Goal: Information Seeking & Learning: Learn about a topic

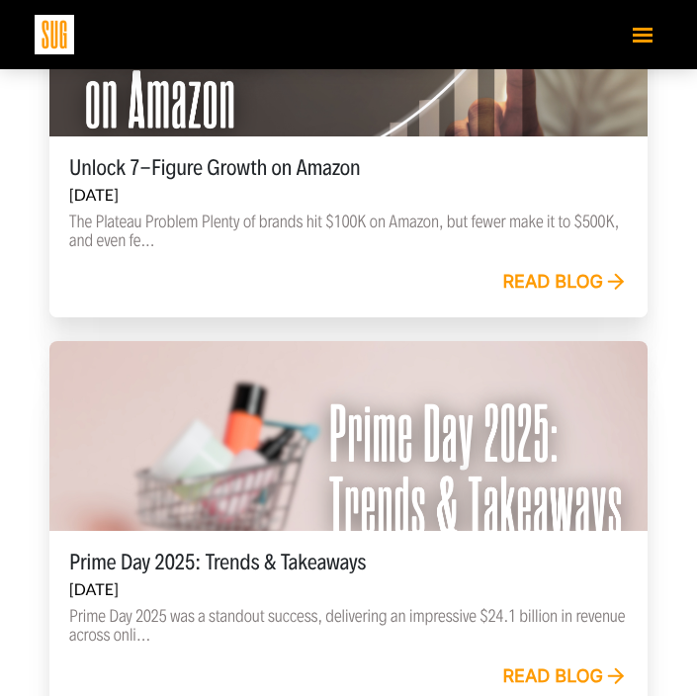
scroll to position [1274, 0]
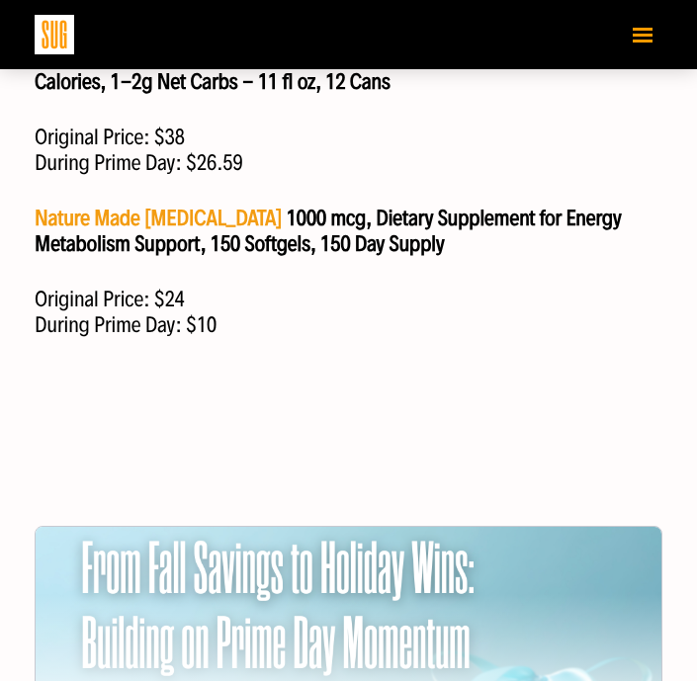
scroll to position [2531, 0]
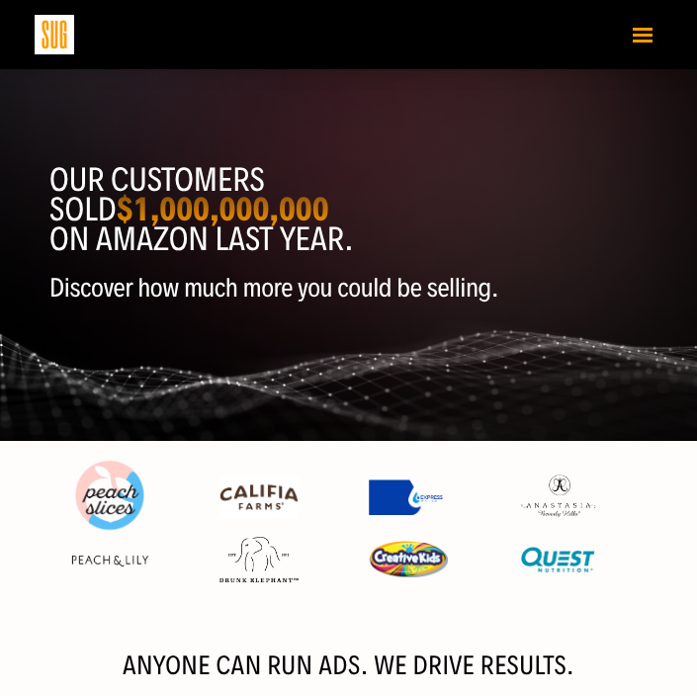
click at [629, 31] on button "Toggle navigation" at bounding box center [643, 34] width 40 height 35
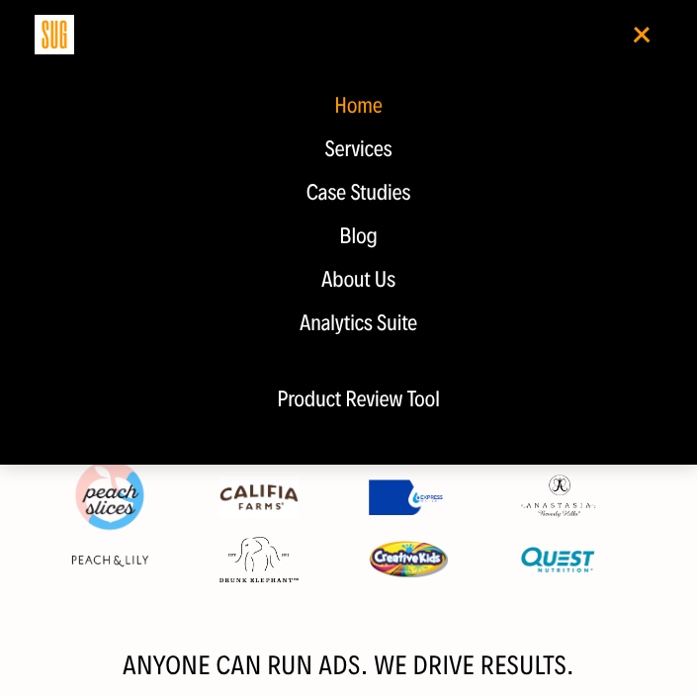
click at [643, 40] on button "Toggle navigation" at bounding box center [643, 34] width 40 height 35
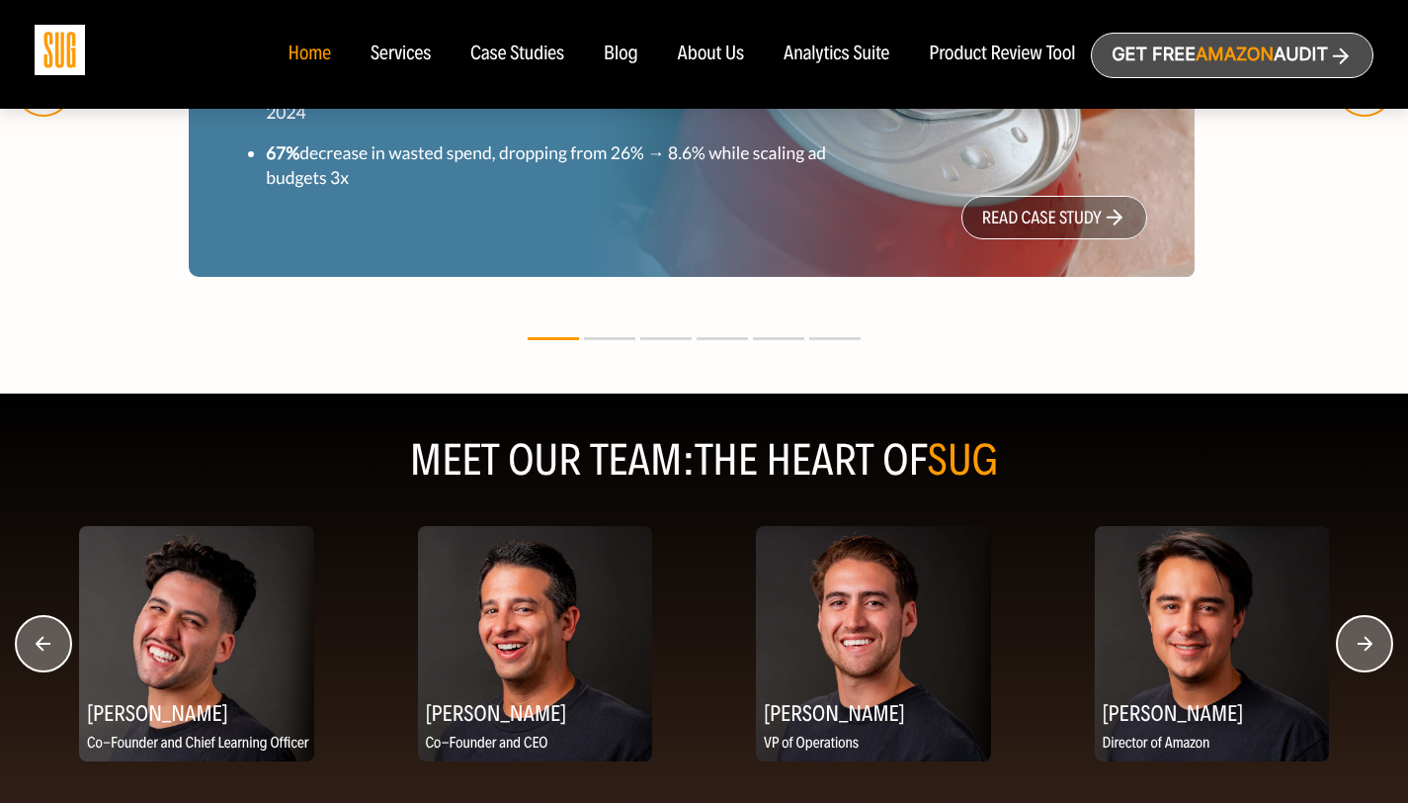
scroll to position [2238, 0]
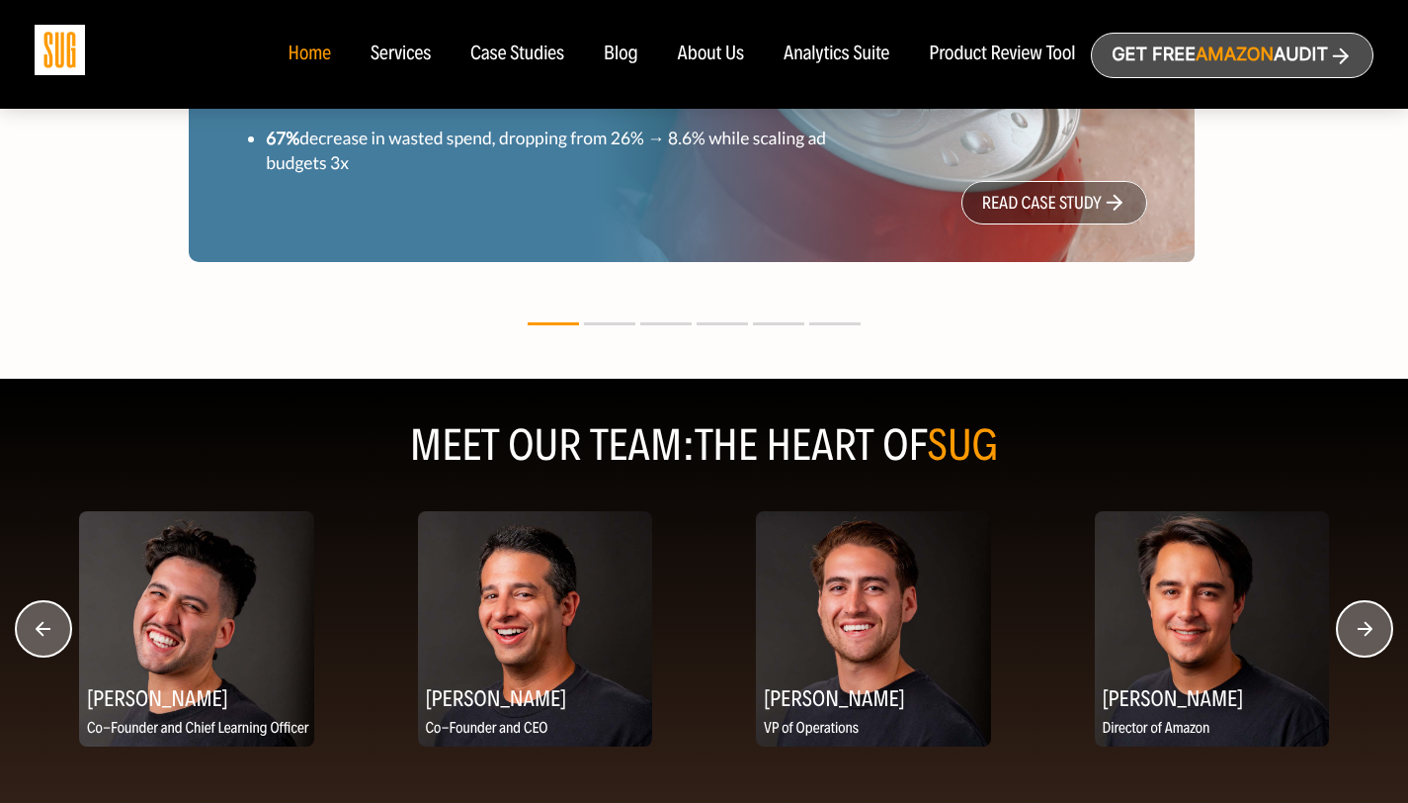
click at [711, 623] on circle "button" at bounding box center [1364, 628] width 55 height 55
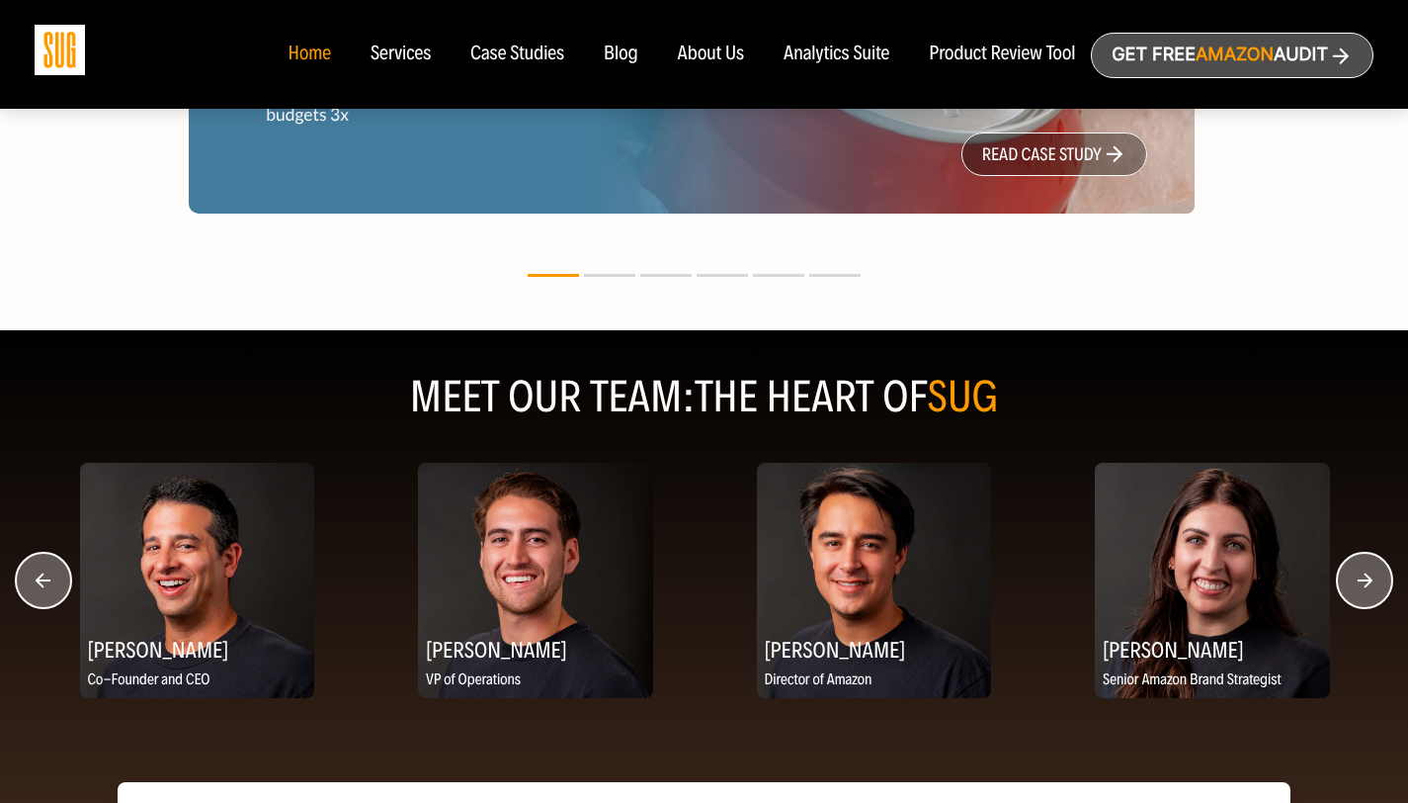
scroll to position [2288, 0]
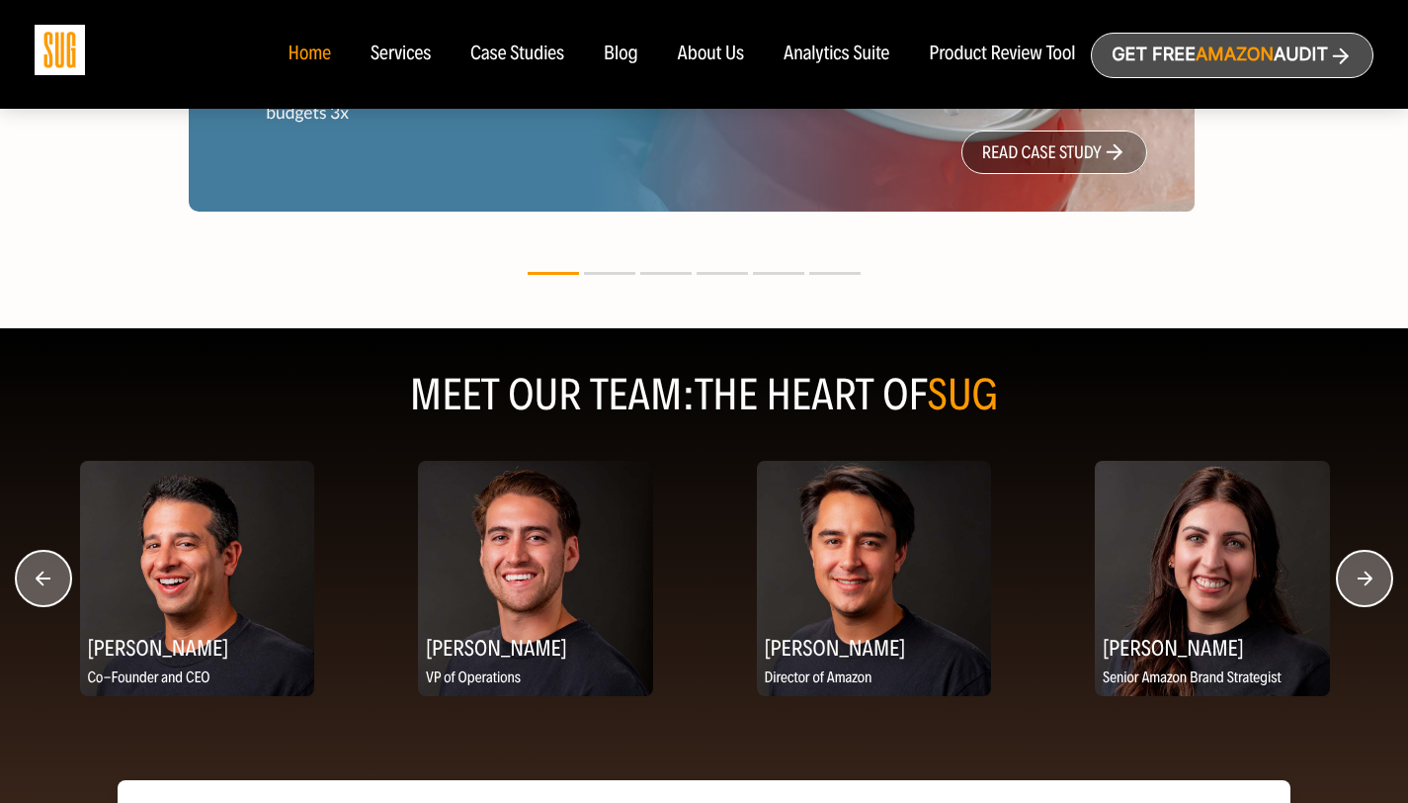
click at [711, 587] on circle "button" at bounding box center [1364, 578] width 55 height 55
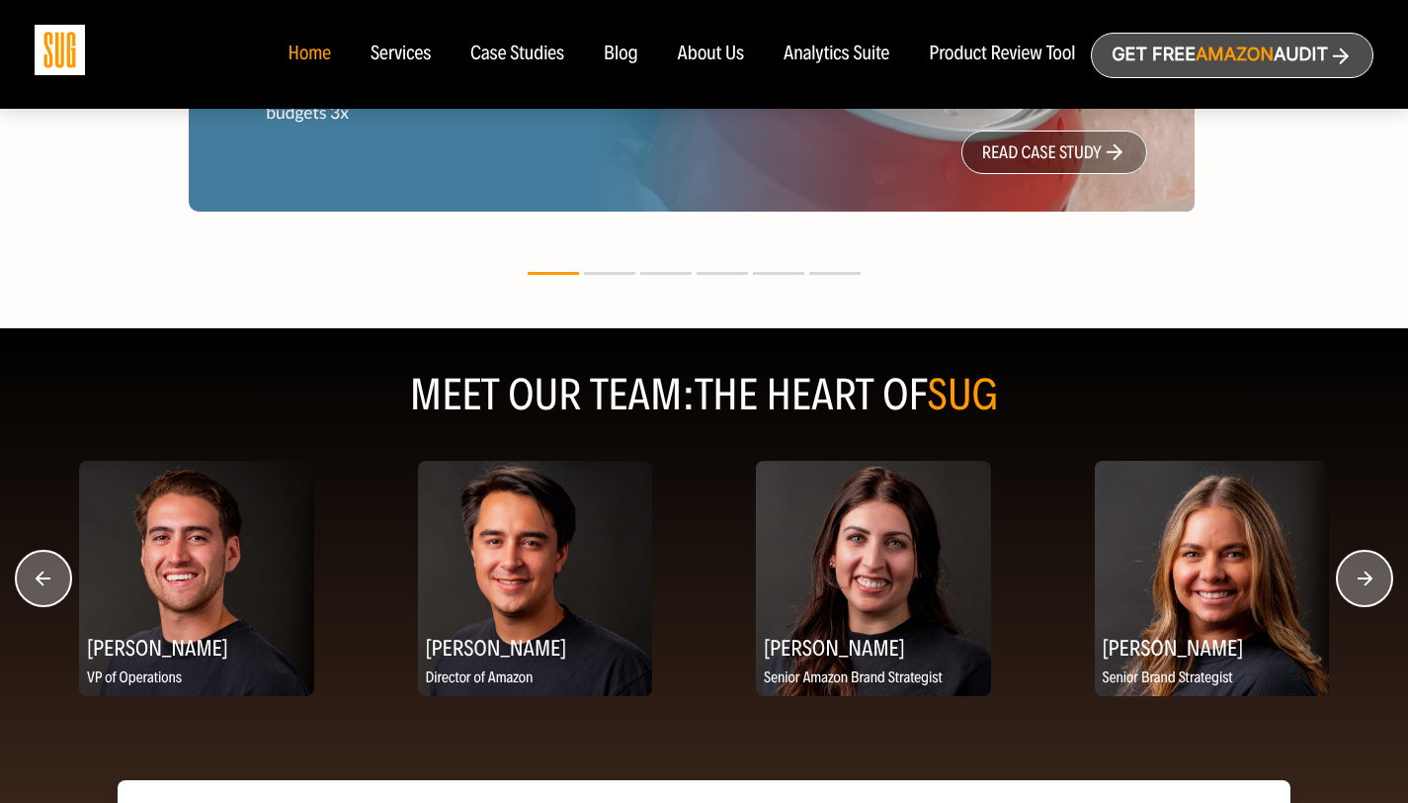
click at [711, 587] on circle "button" at bounding box center [1364, 578] width 55 height 55
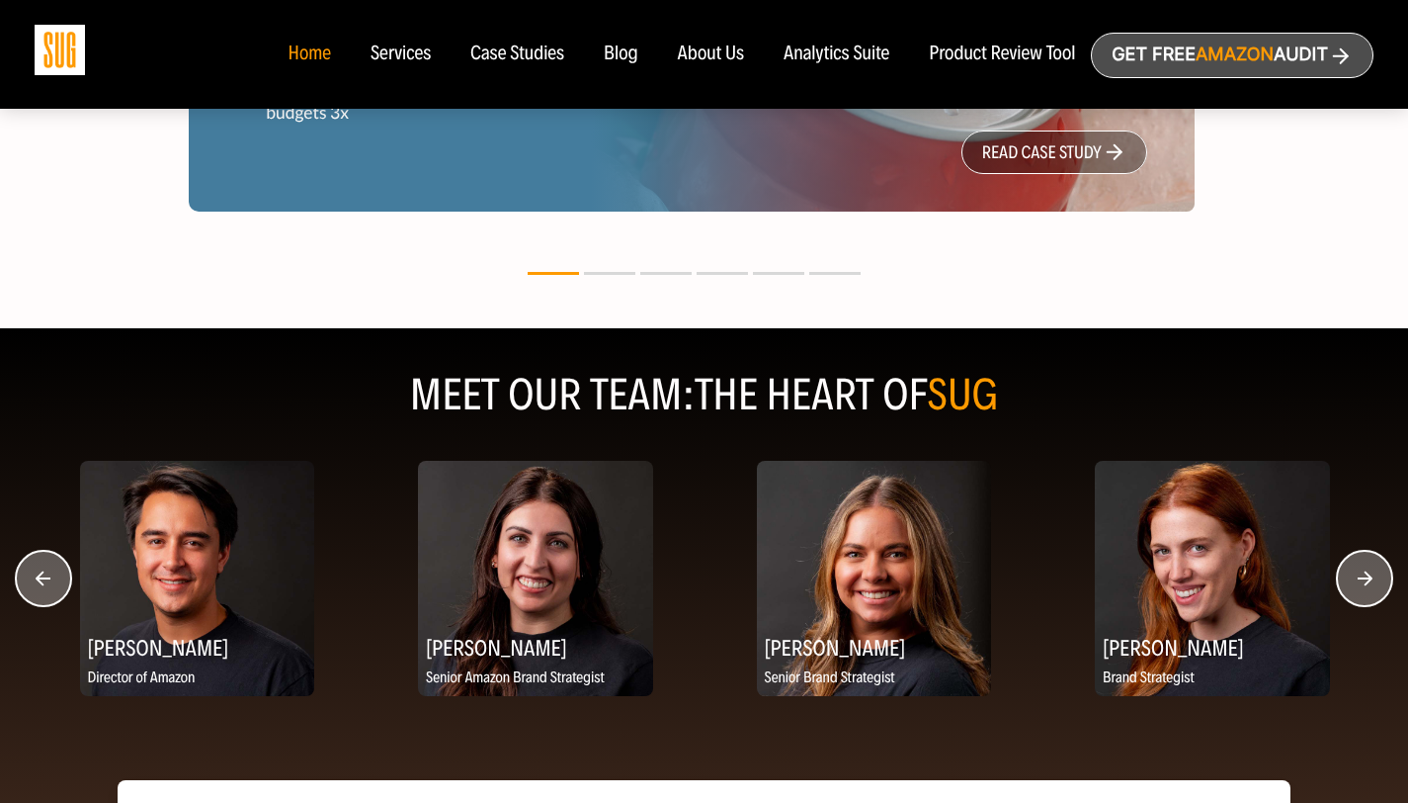
click at [711, 587] on circle "button" at bounding box center [1364, 578] width 55 height 55
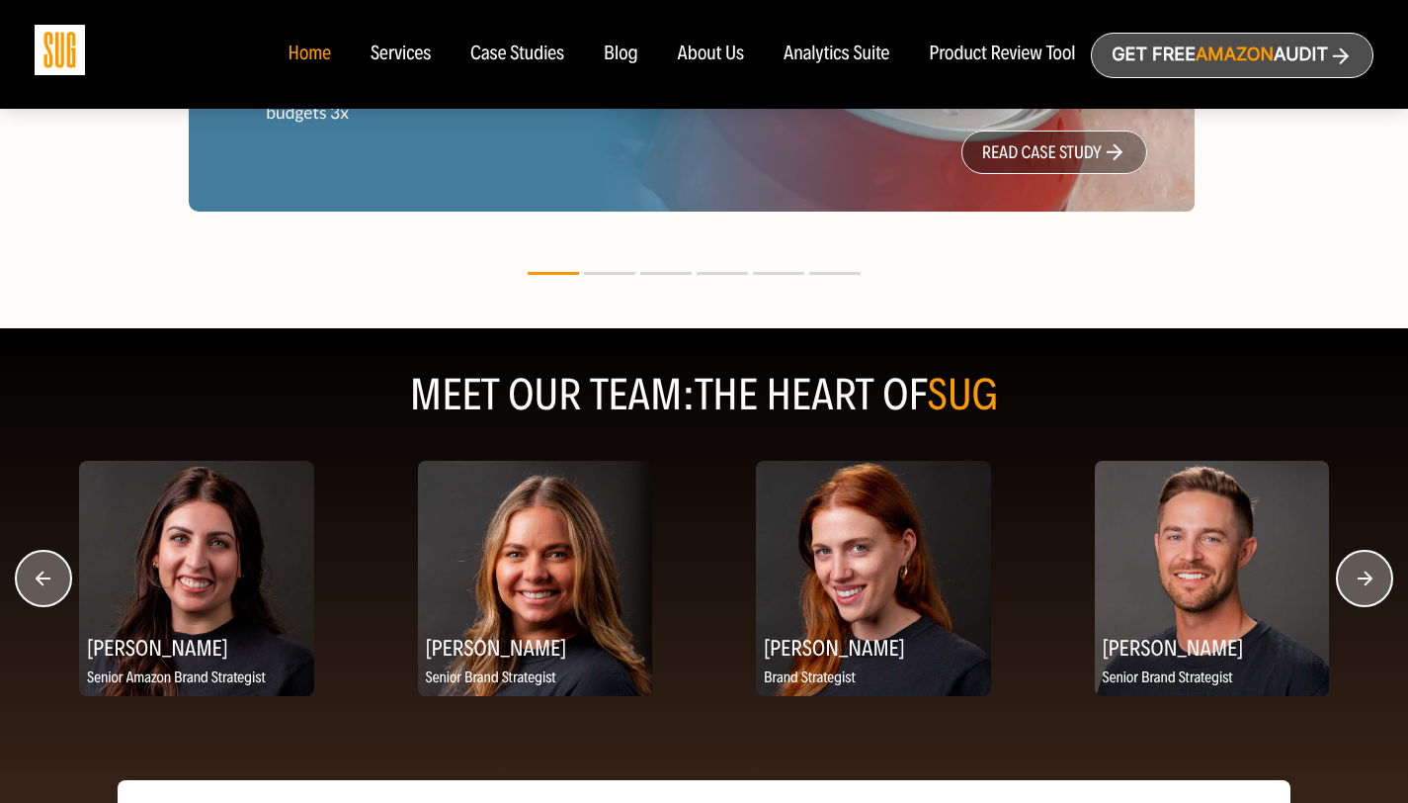
click at [711, 587] on circle "button" at bounding box center [1364, 578] width 55 height 55
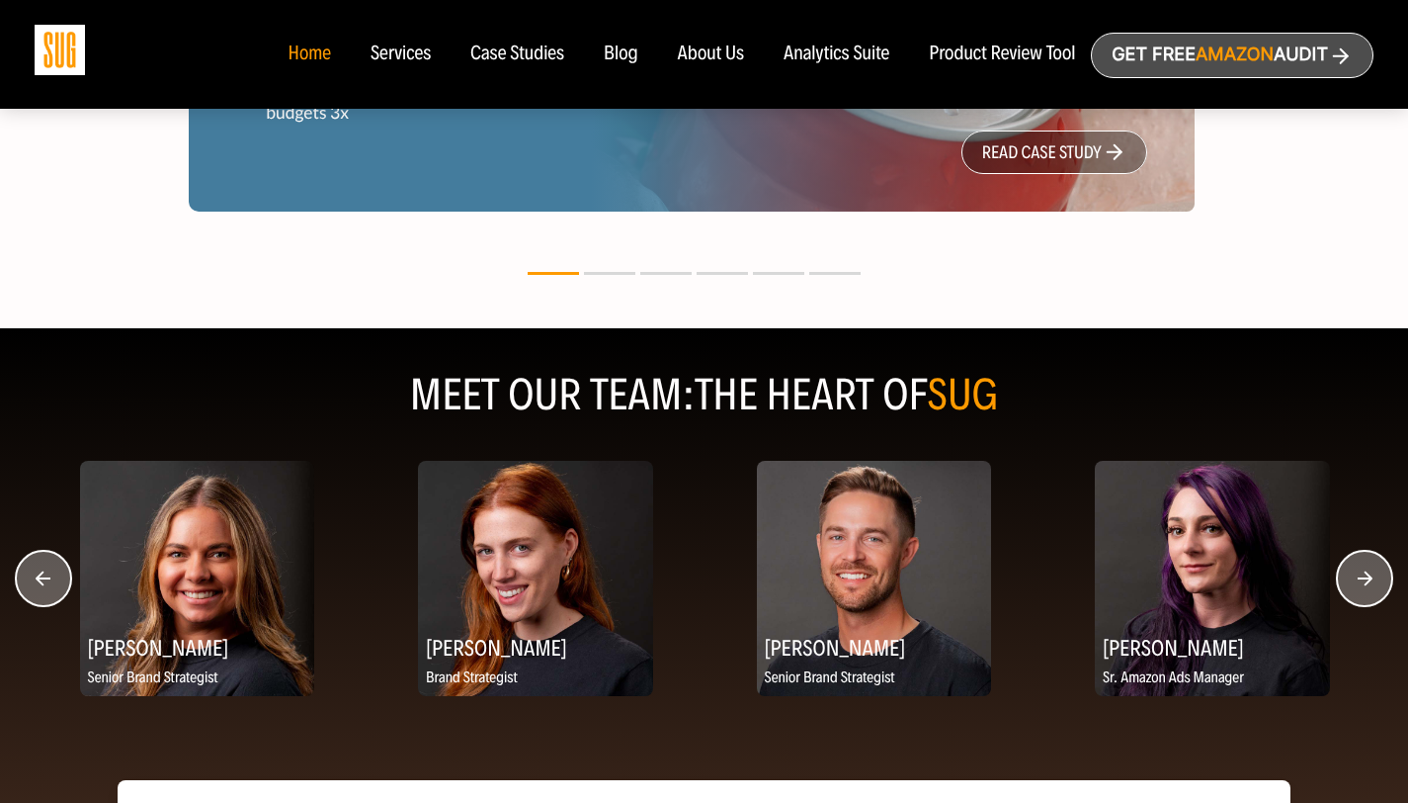
click at [711, 588] on circle "button" at bounding box center [1364, 578] width 55 height 55
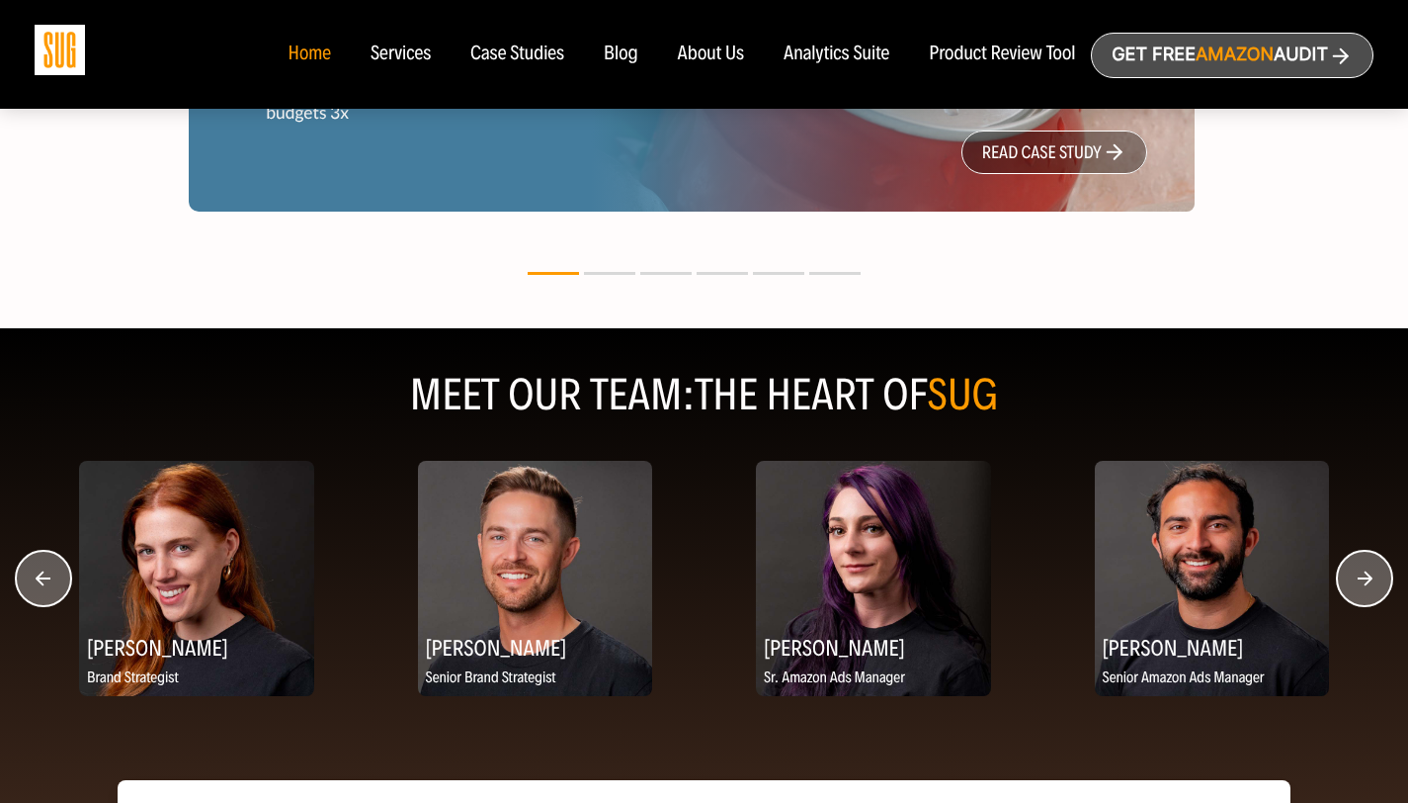
click at [711, 588] on circle "button" at bounding box center [1364, 578] width 55 height 55
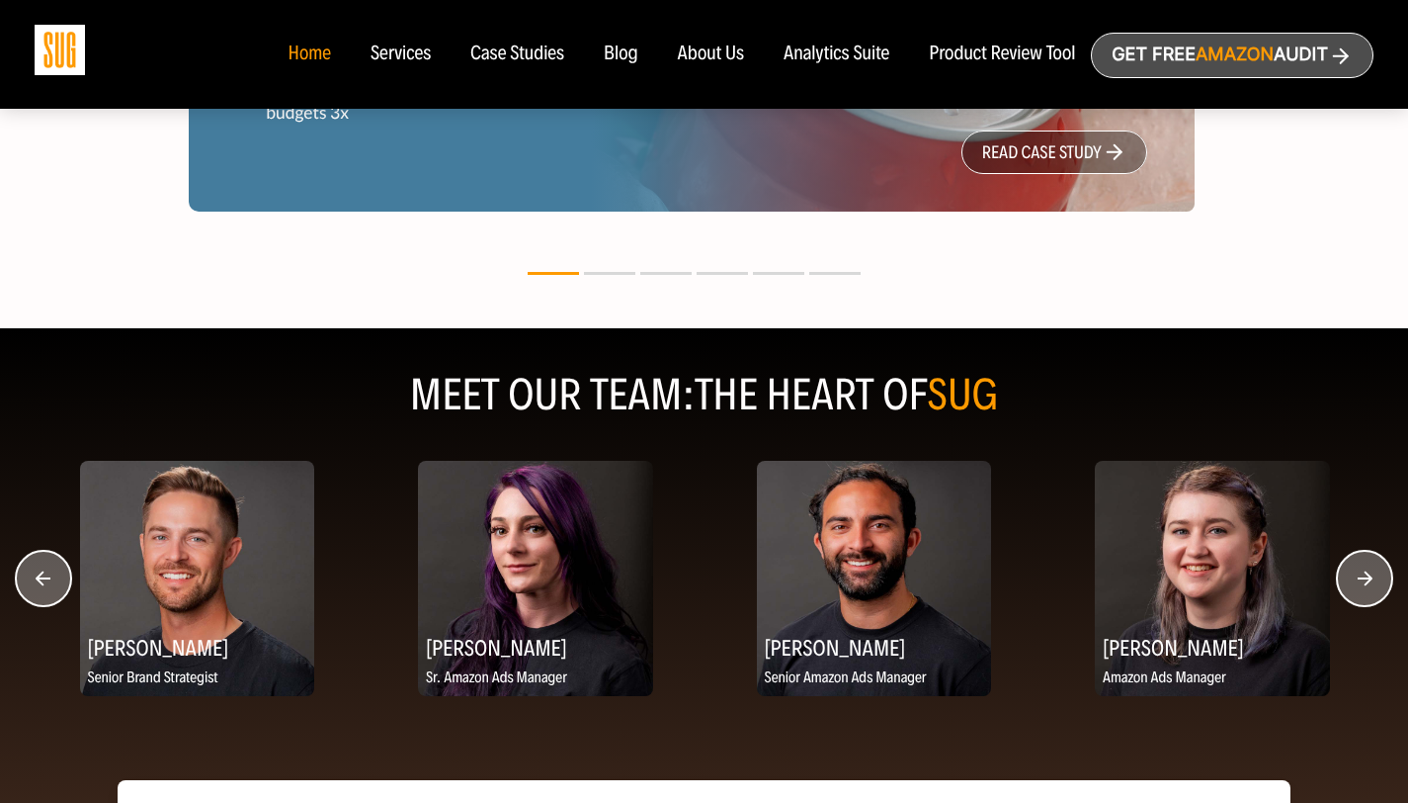
click at [711, 588] on circle "button" at bounding box center [1364, 578] width 55 height 55
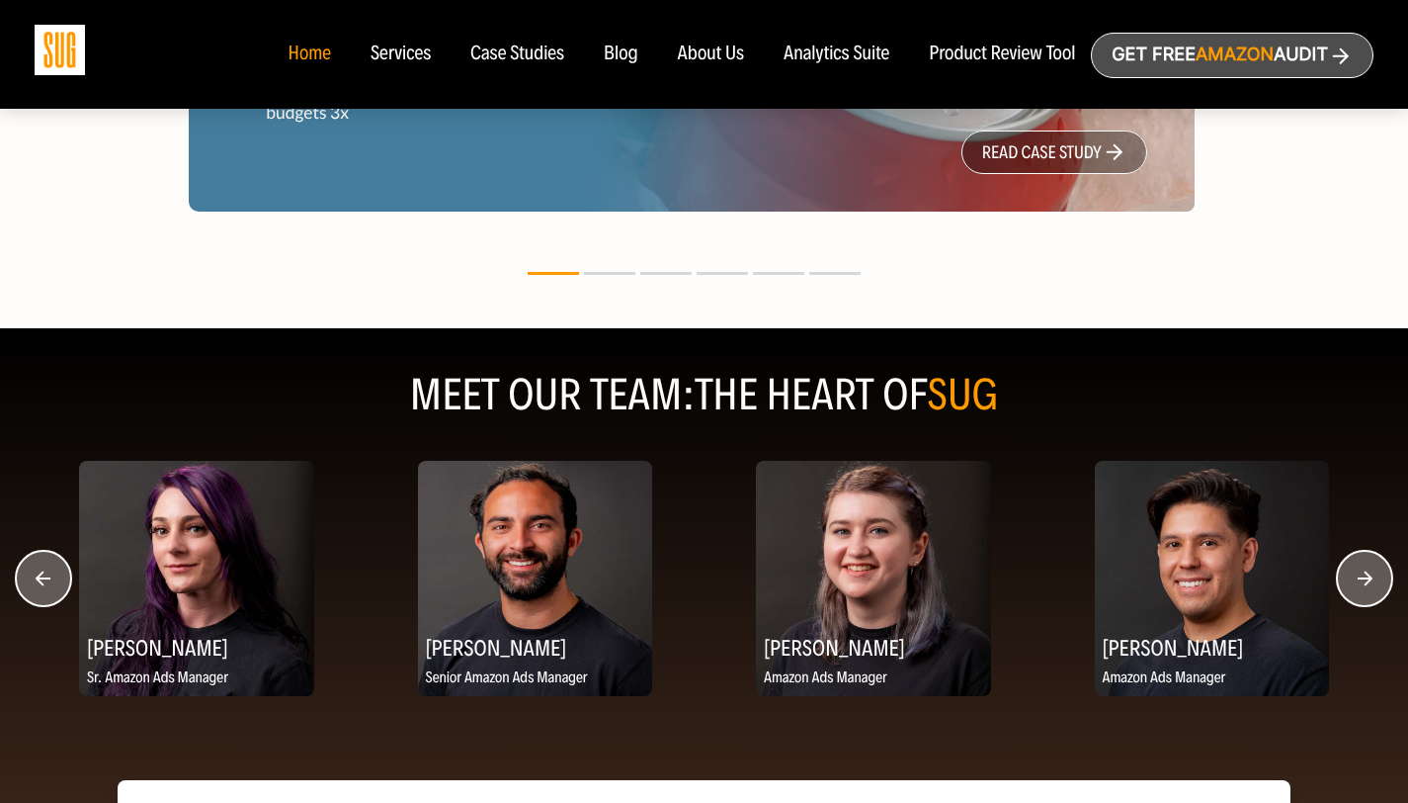
click at [711, 589] on circle "button" at bounding box center [1364, 578] width 55 height 55
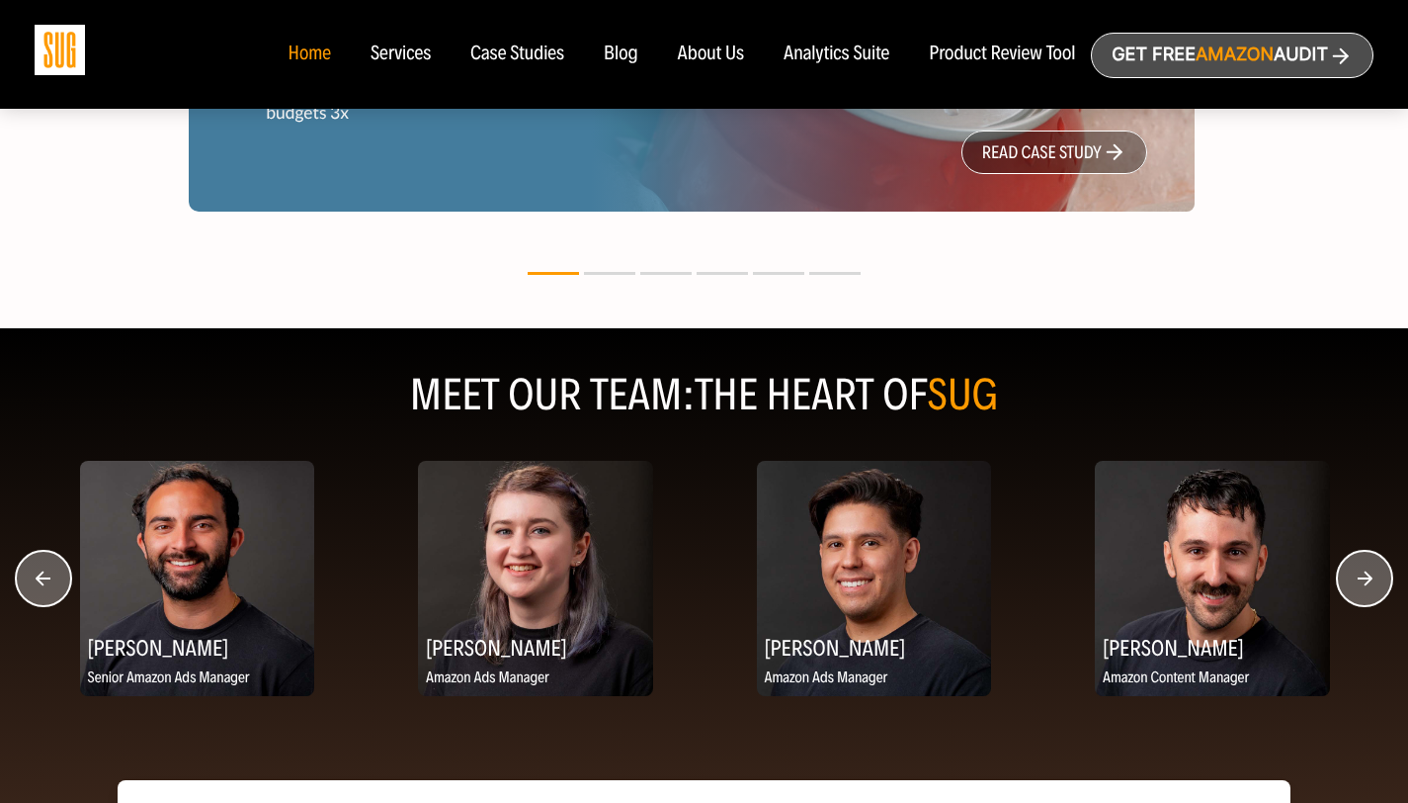
click at [711, 589] on circle "button" at bounding box center [1364, 578] width 55 height 55
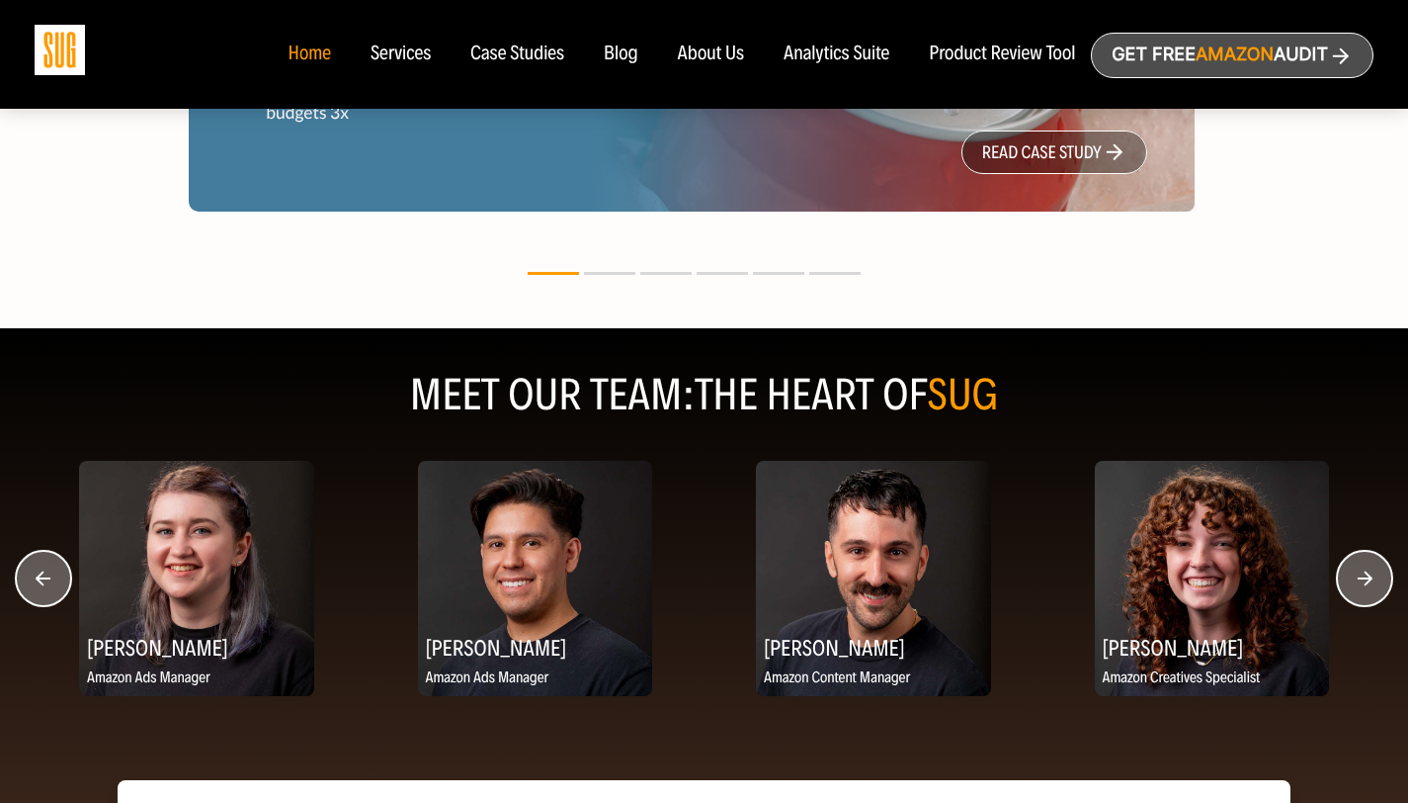
click at [711, 589] on circle "button" at bounding box center [1364, 578] width 55 height 55
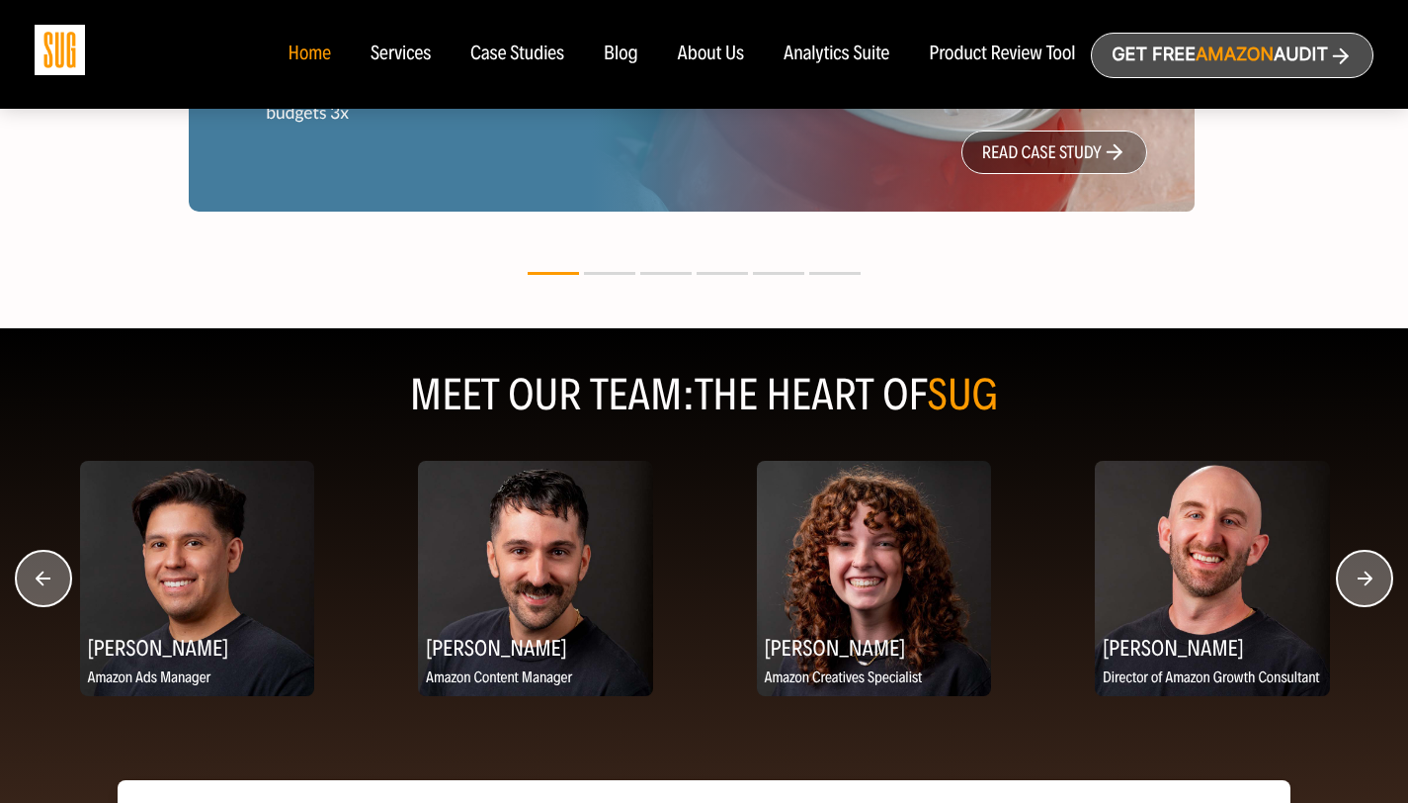
click at [711, 589] on circle "button" at bounding box center [1364, 578] width 55 height 55
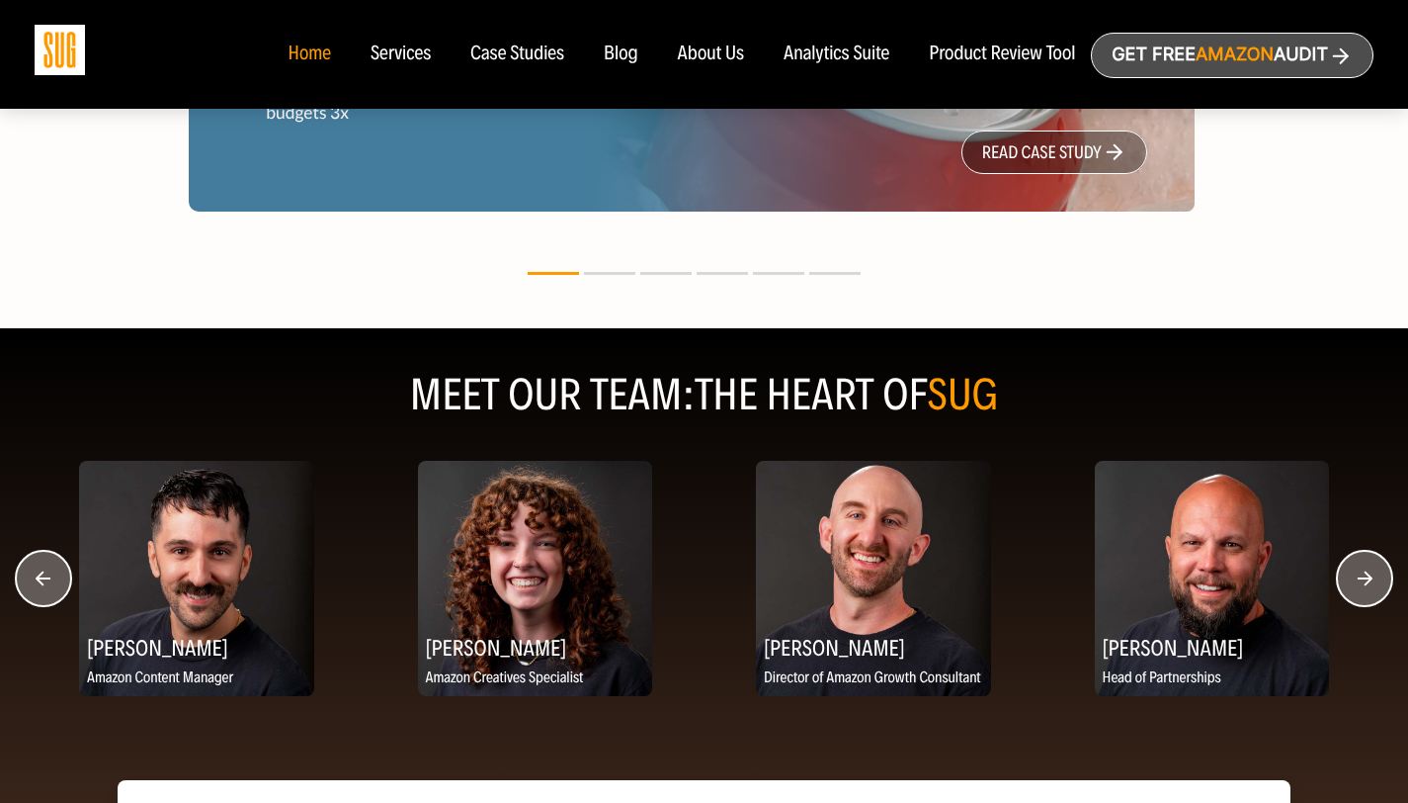
click at [711, 589] on circle "button" at bounding box center [1364, 578] width 55 height 55
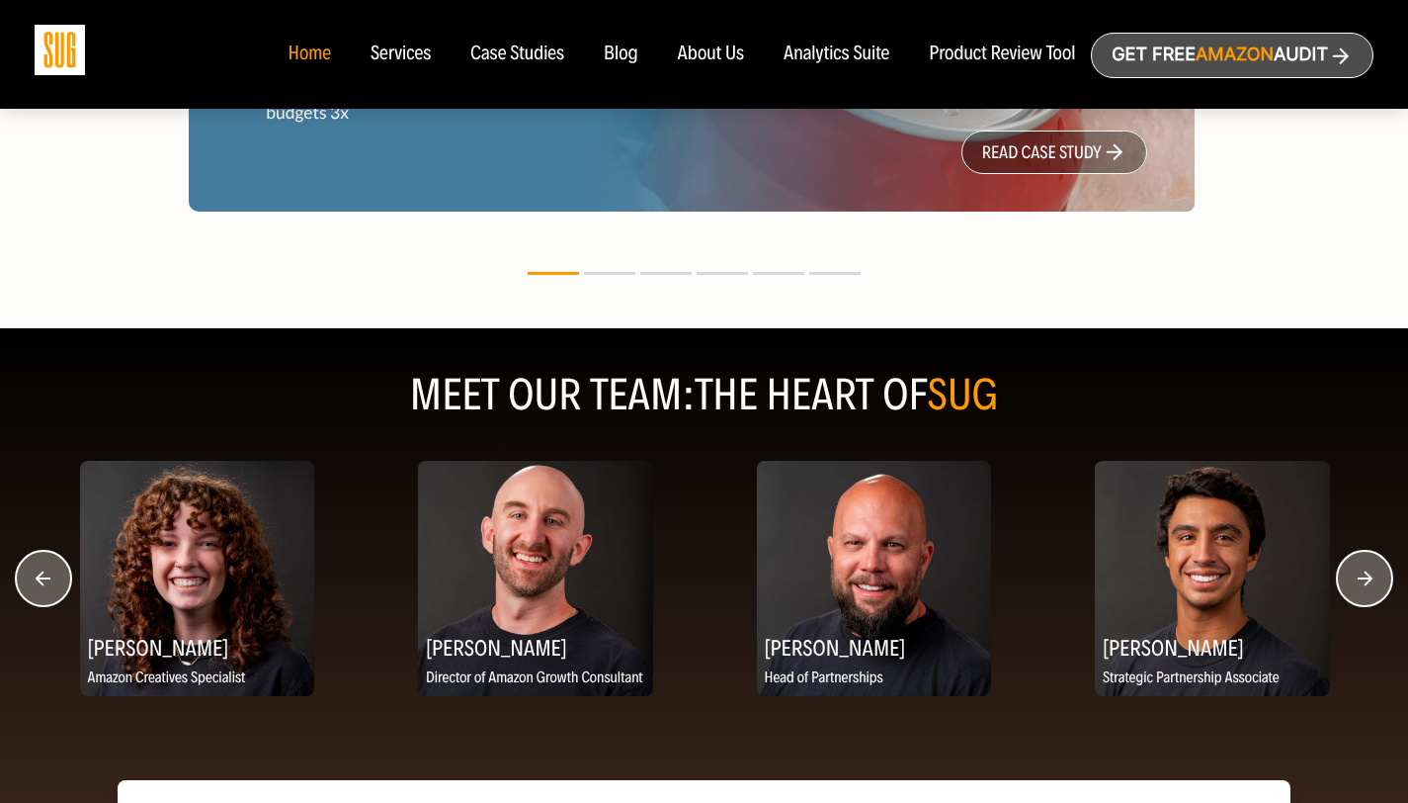
click at [711, 589] on circle "button" at bounding box center [1364, 578] width 55 height 55
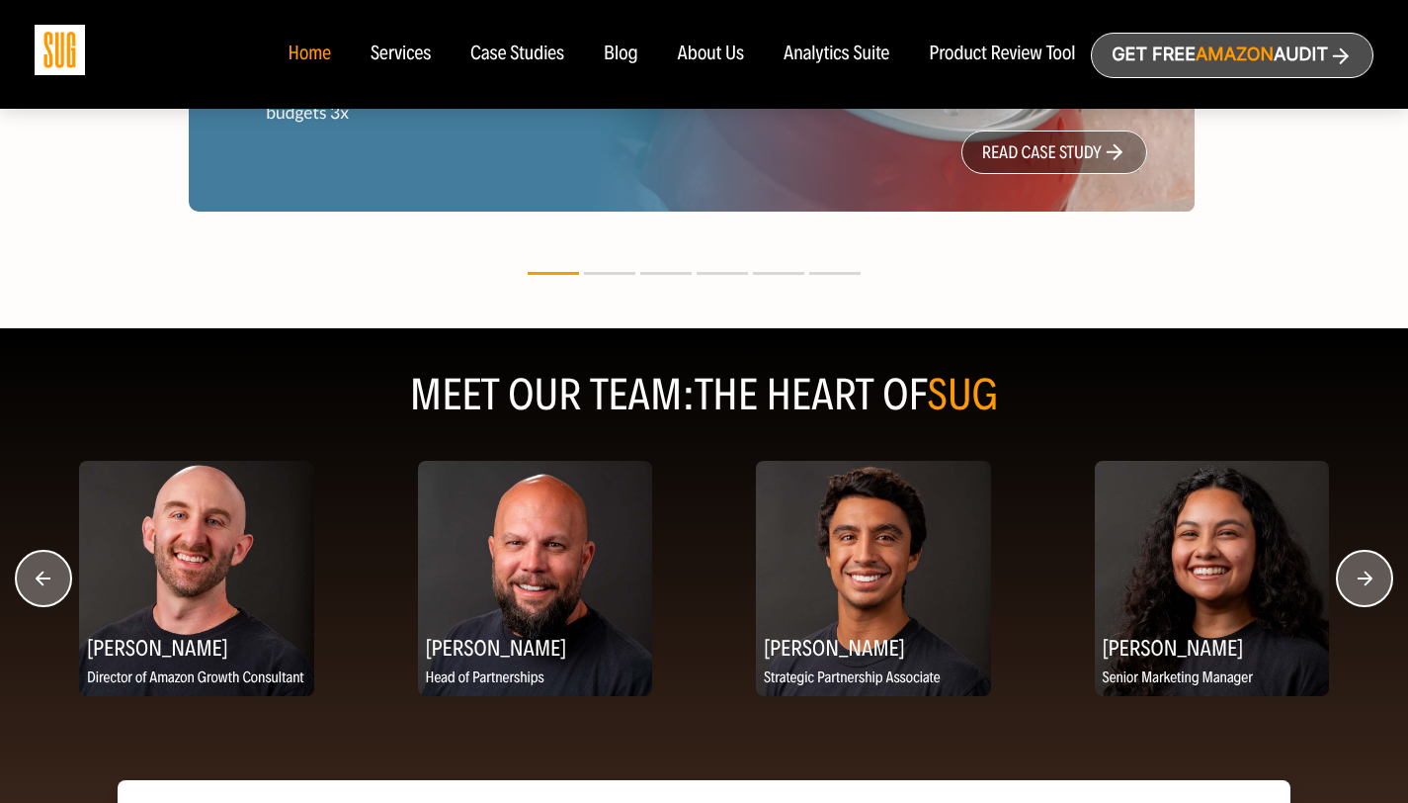
click at [711, 589] on circle "button" at bounding box center [1364, 578] width 55 height 55
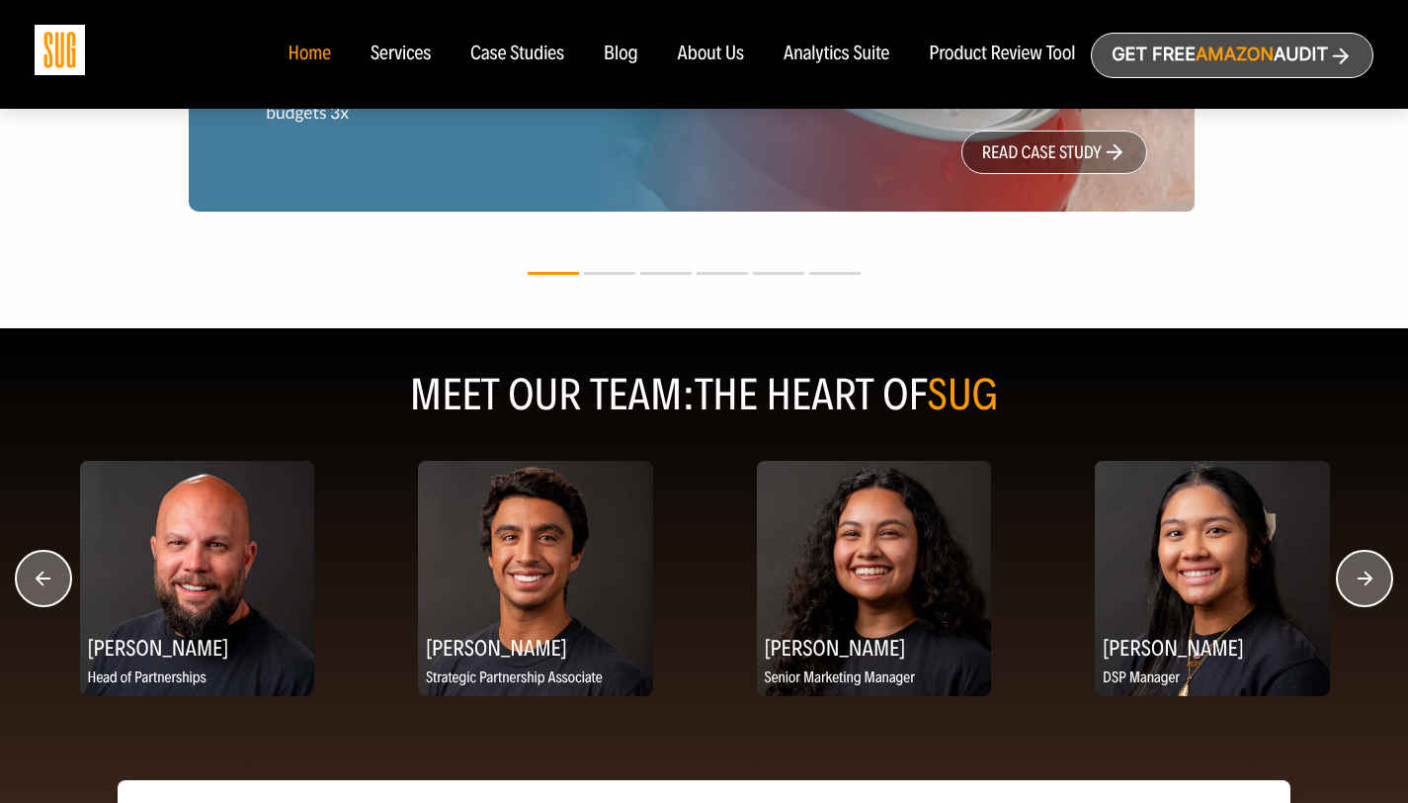
click at [711, 589] on circle "button" at bounding box center [1364, 578] width 55 height 55
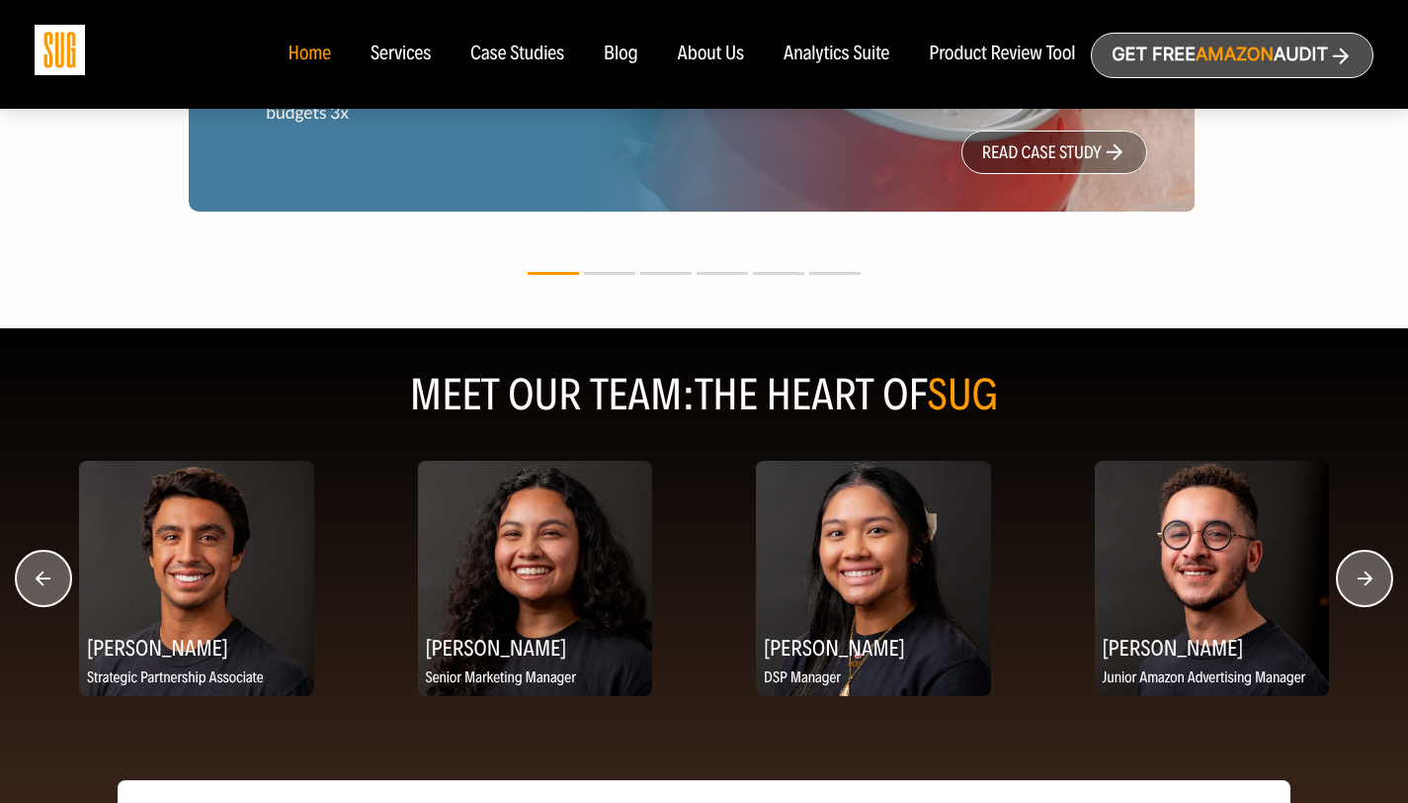
click at [711, 589] on circle "button" at bounding box center [1364, 578] width 55 height 55
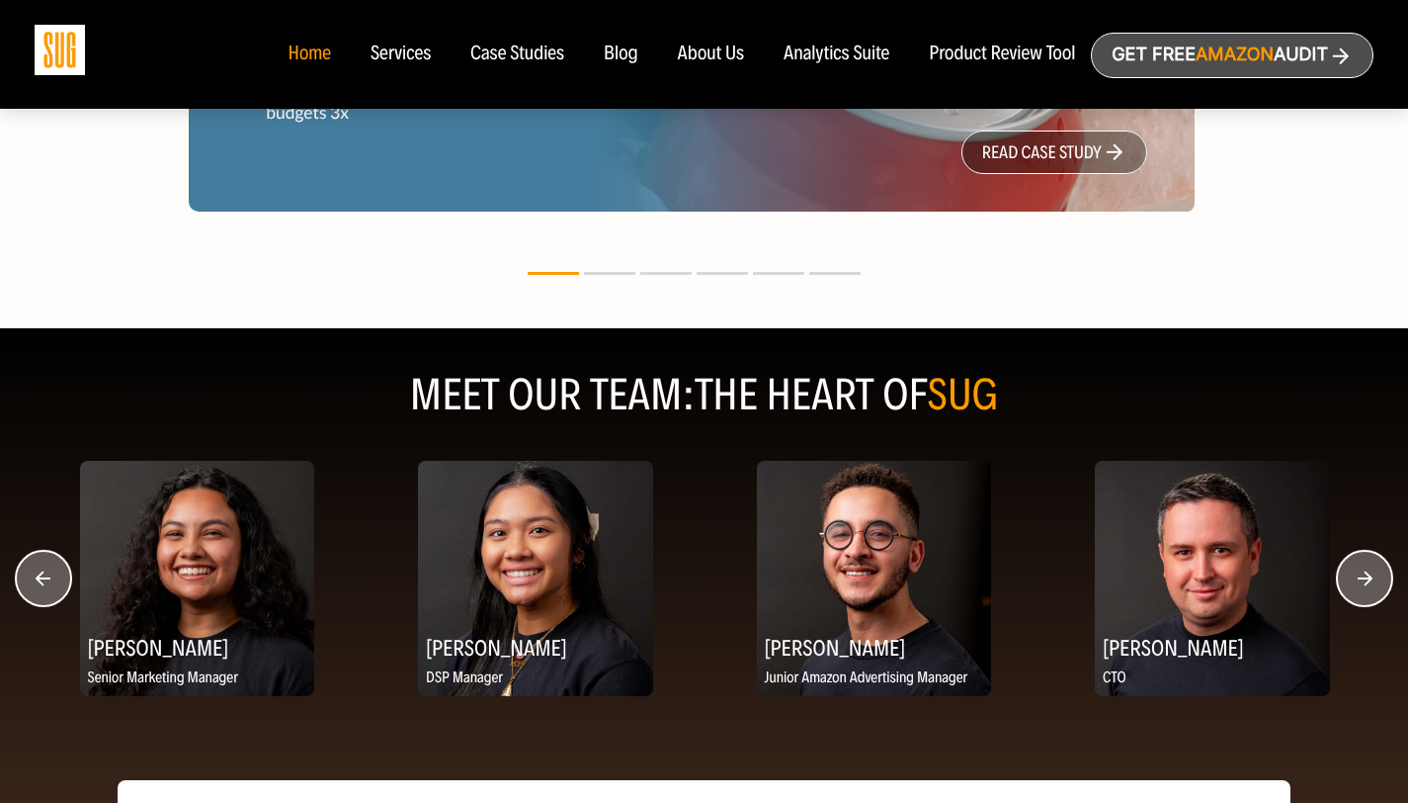
click at [711, 589] on circle "button" at bounding box center [1364, 578] width 55 height 55
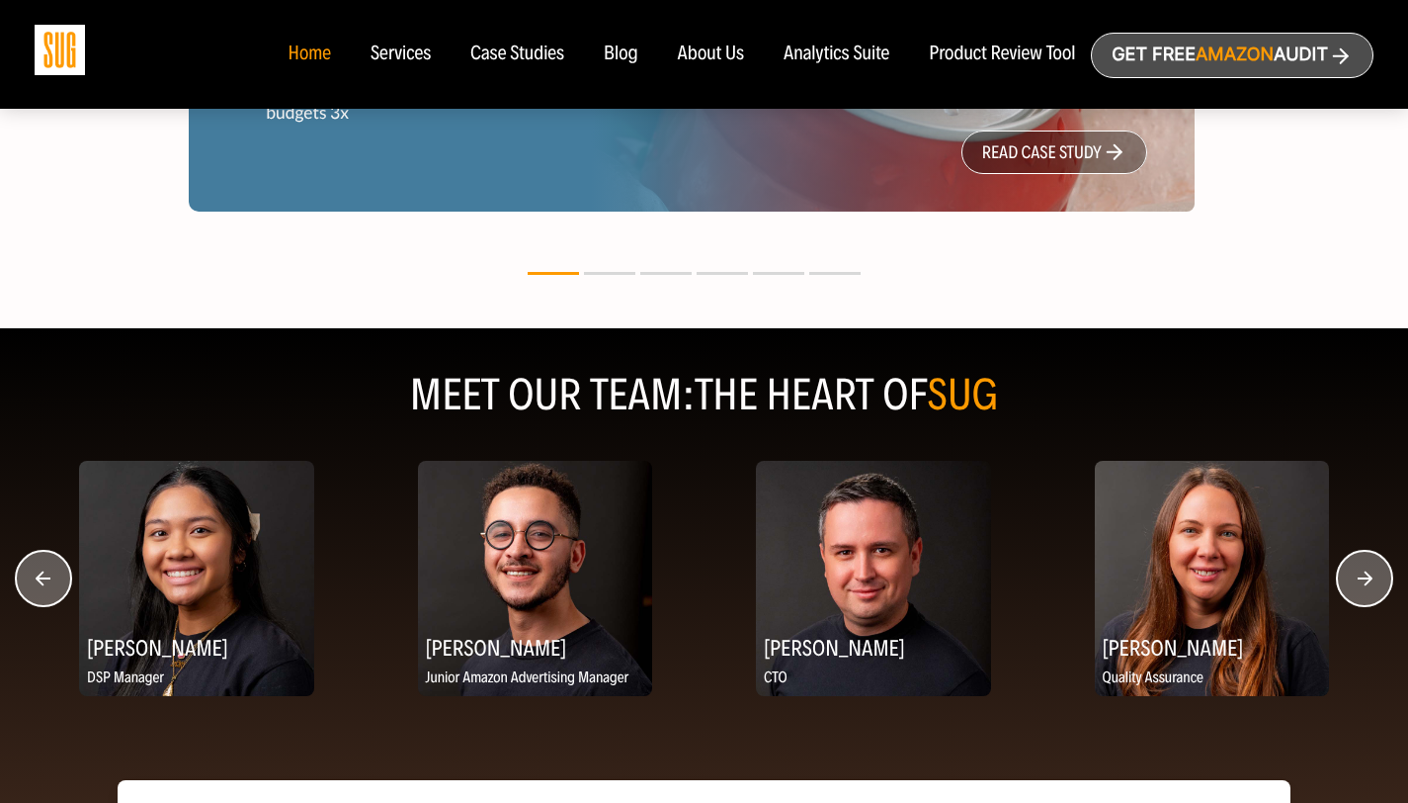
click at [711, 589] on circle "button" at bounding box center [1364, 578] width 55 height 55
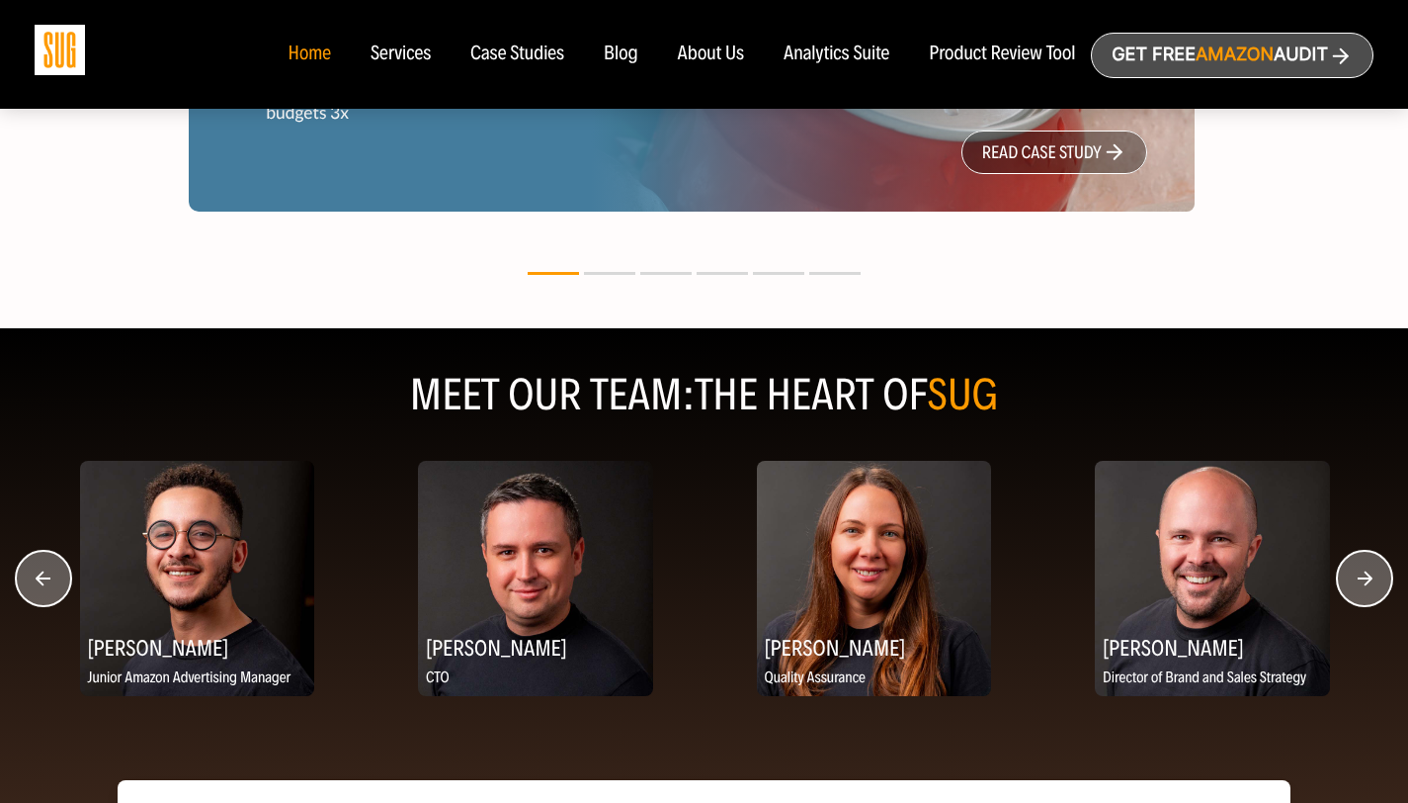
click at [711, 589] on circle "button" at bounding box center [1364, 578] width 55 height 55
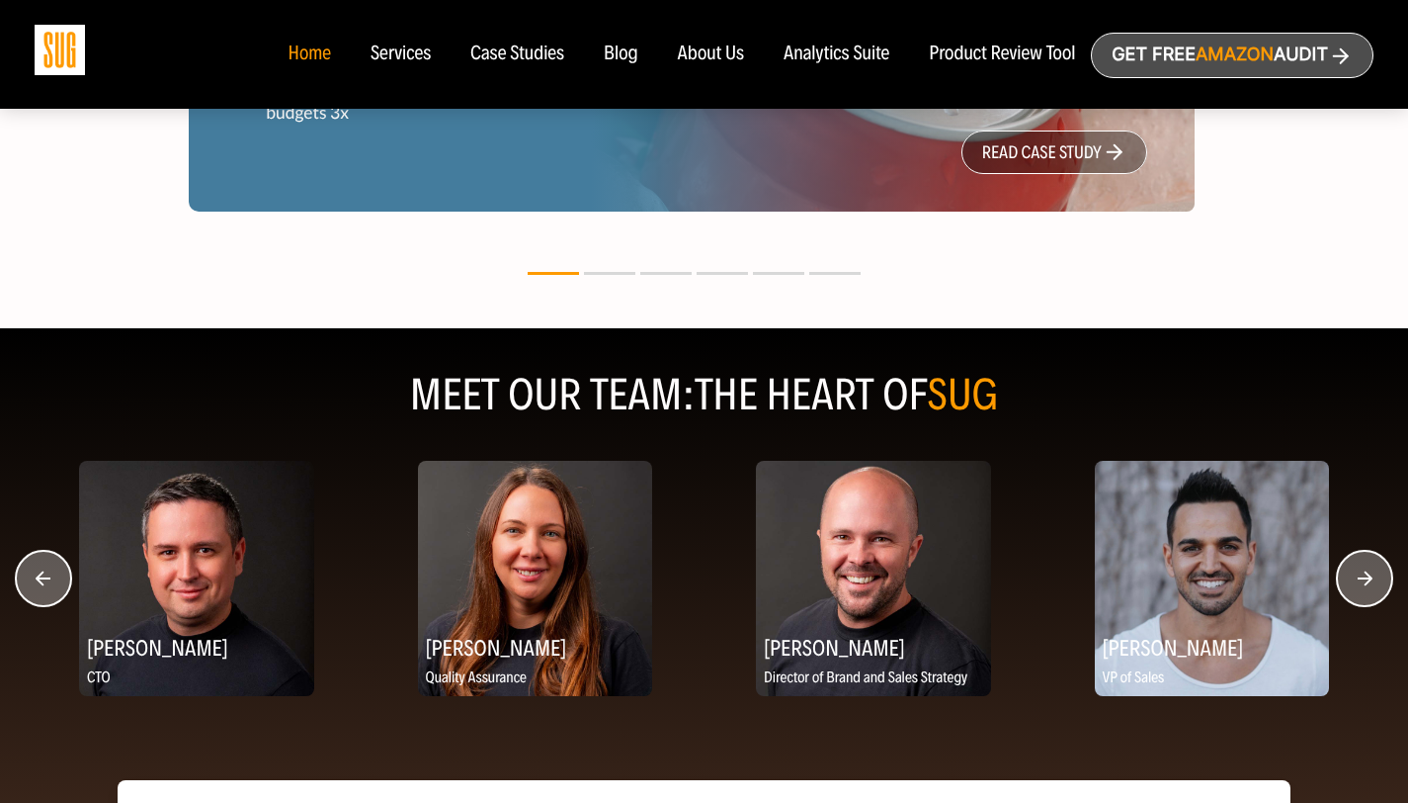
click at [711, 589] on circle "button" at bounding box center [1364, 578] width 55 height 55
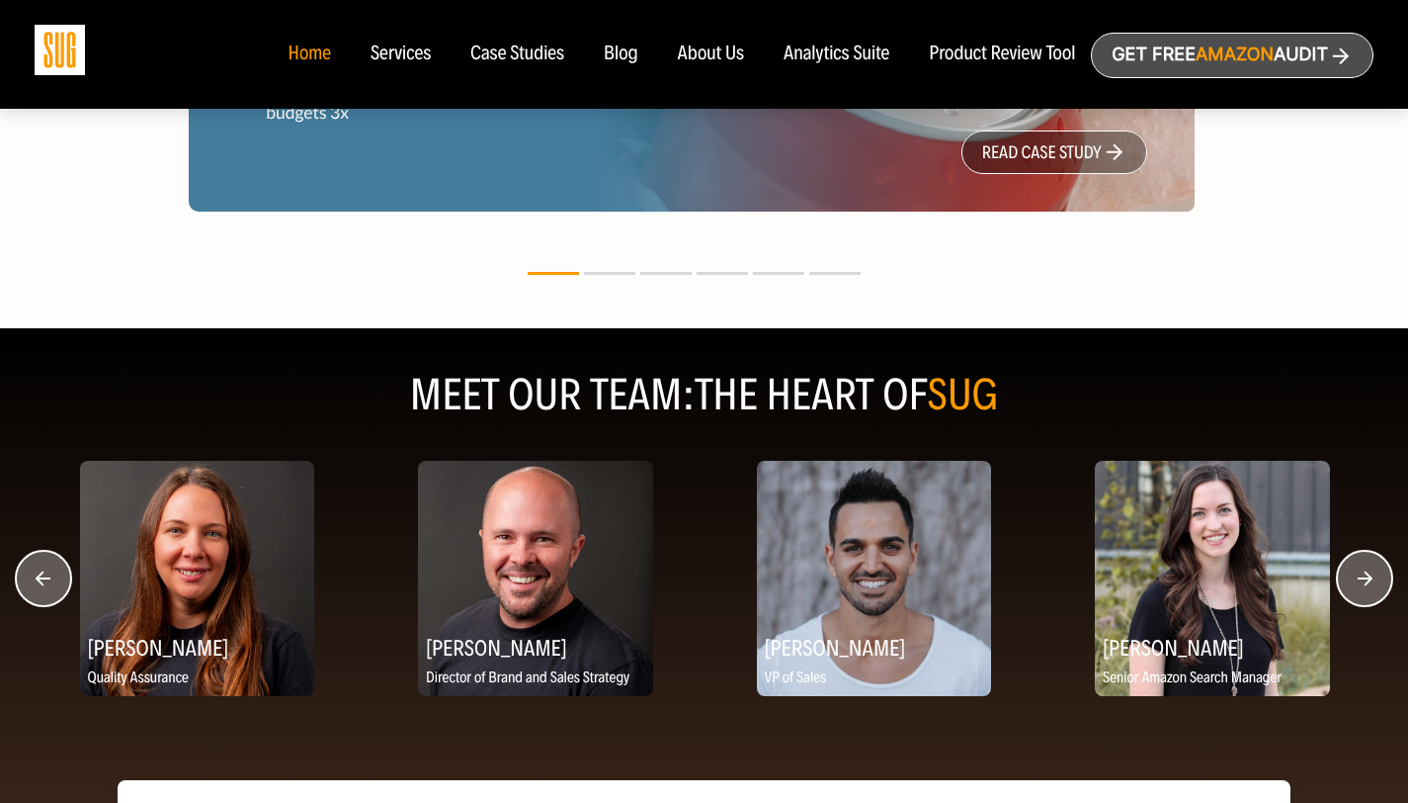
click at [711, 589] on circle "button" at bounding box center [1364, 578] width 55 height 55
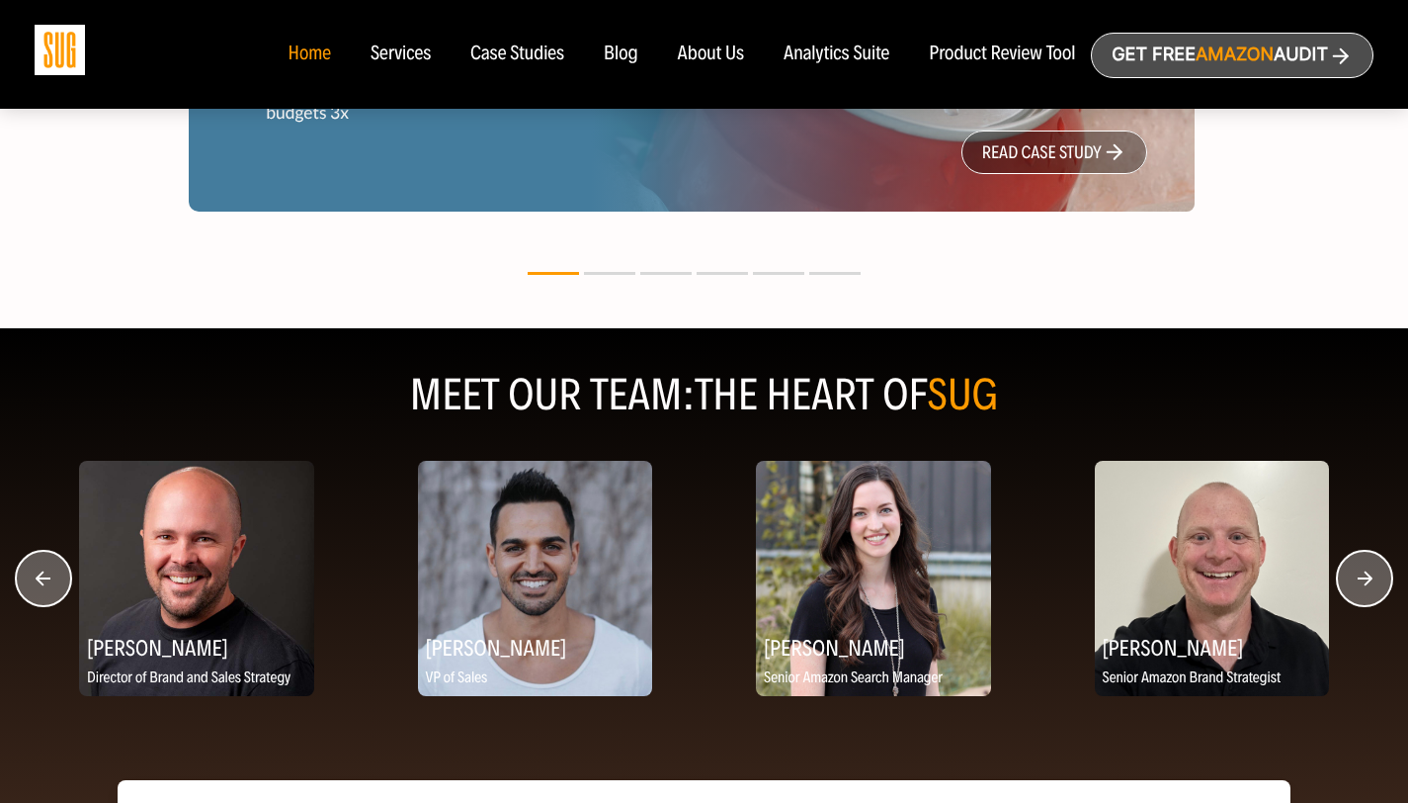
click at [711, 589] on circle "button" at bounding box center [1364, 578] width 55 height 55
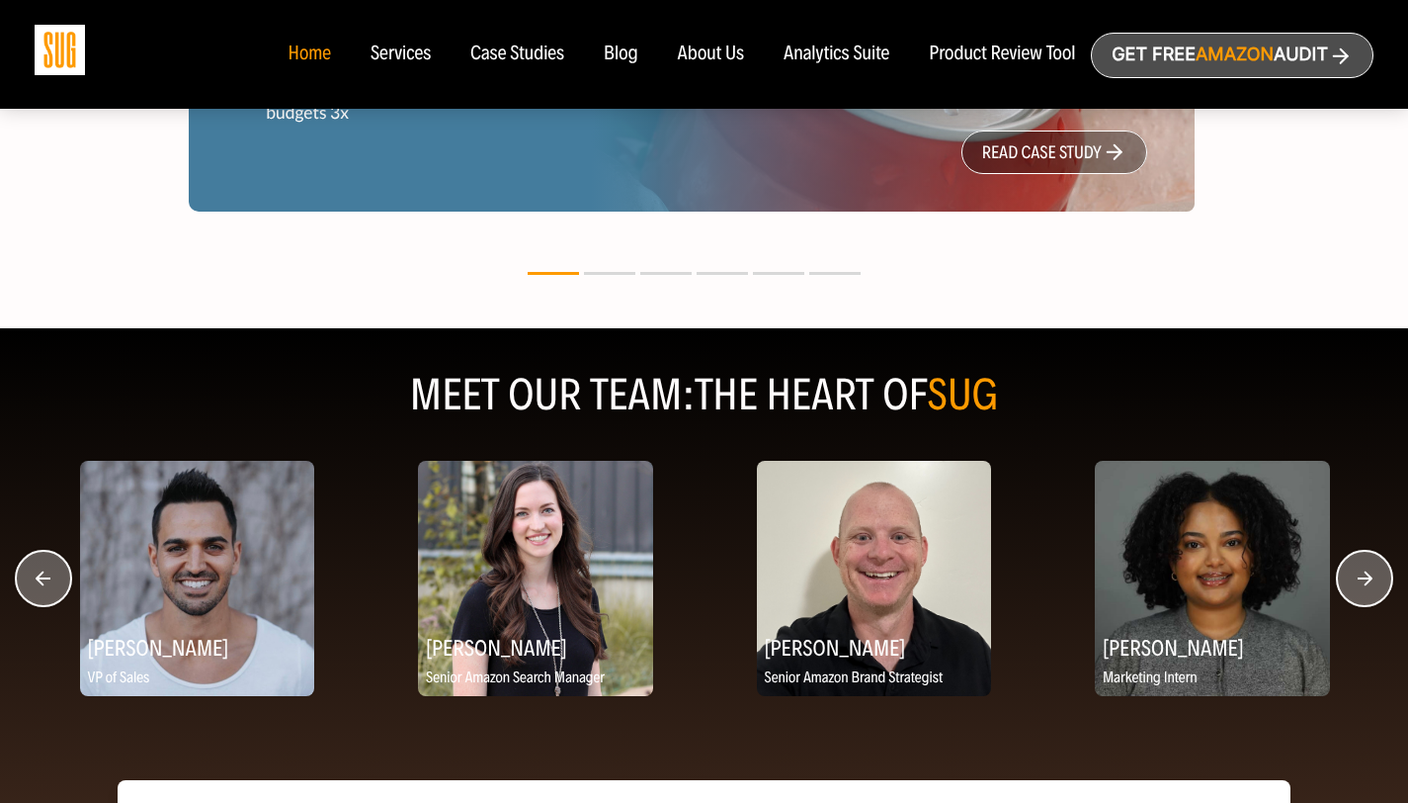
click at [711, 589] on circle "button" at bounding box center [1364, 578] width 55 height 55
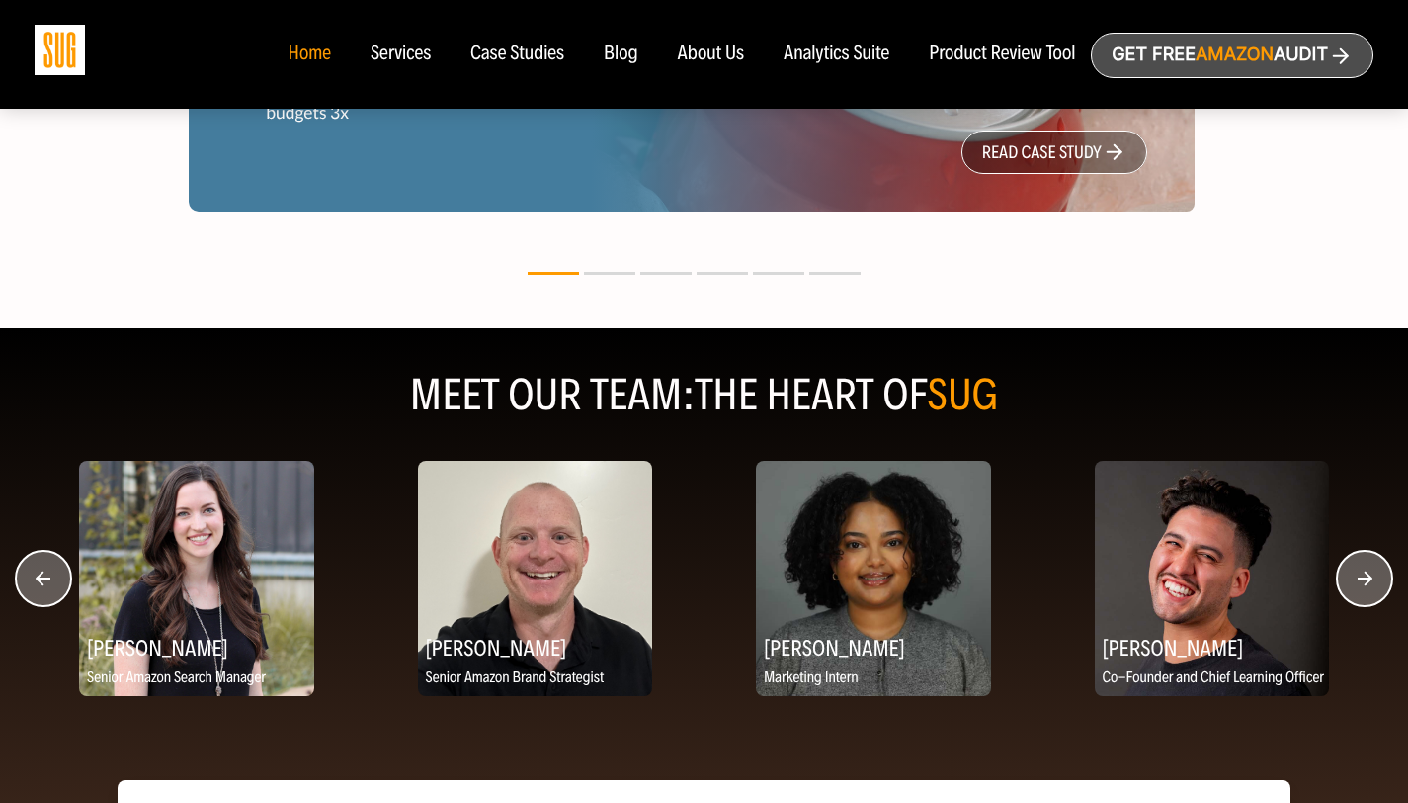
click at [41, 589] on circle "button" at bounding box center [43, 578] width 55 height 55
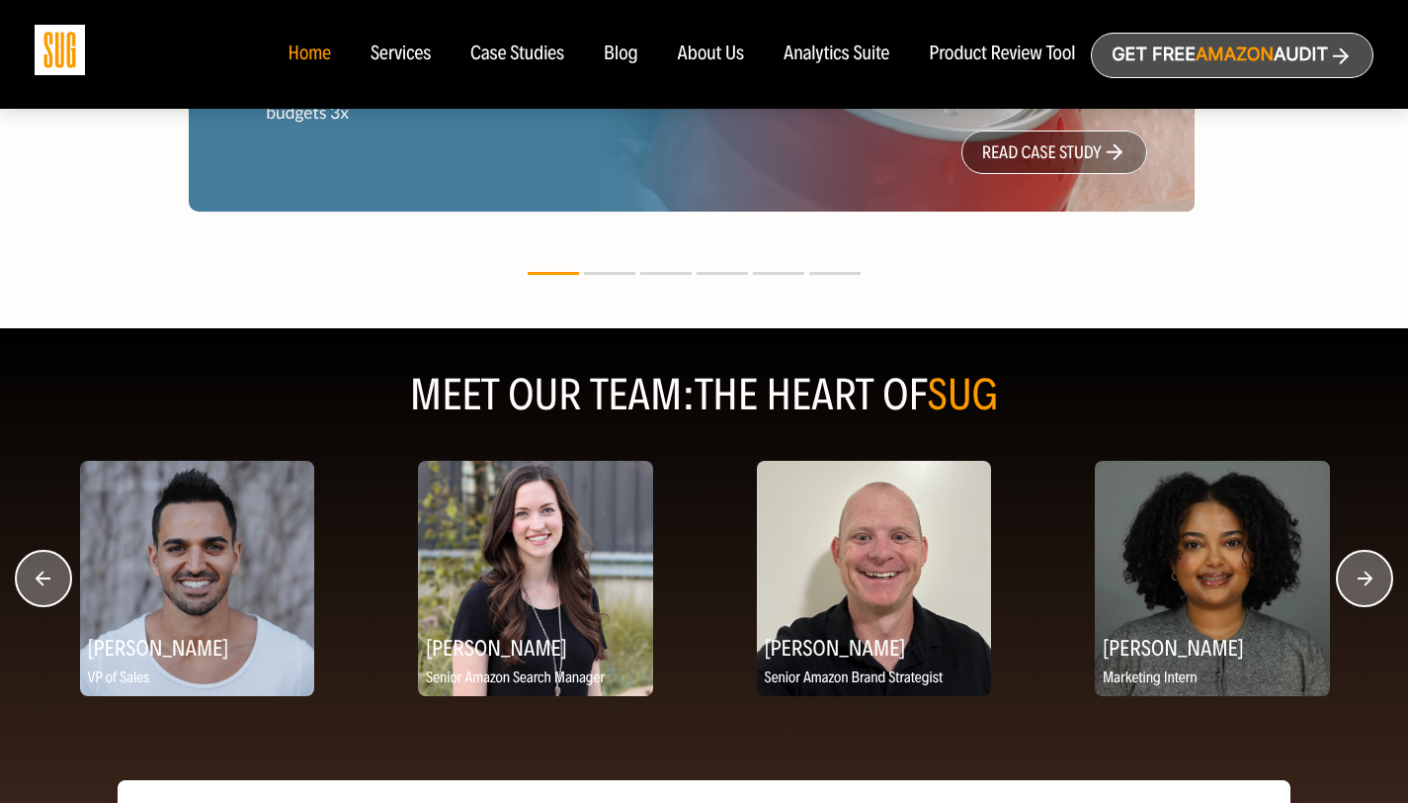
click at [42, 589] on circle "button" at bounding box center [43, 578] width 55 height 55
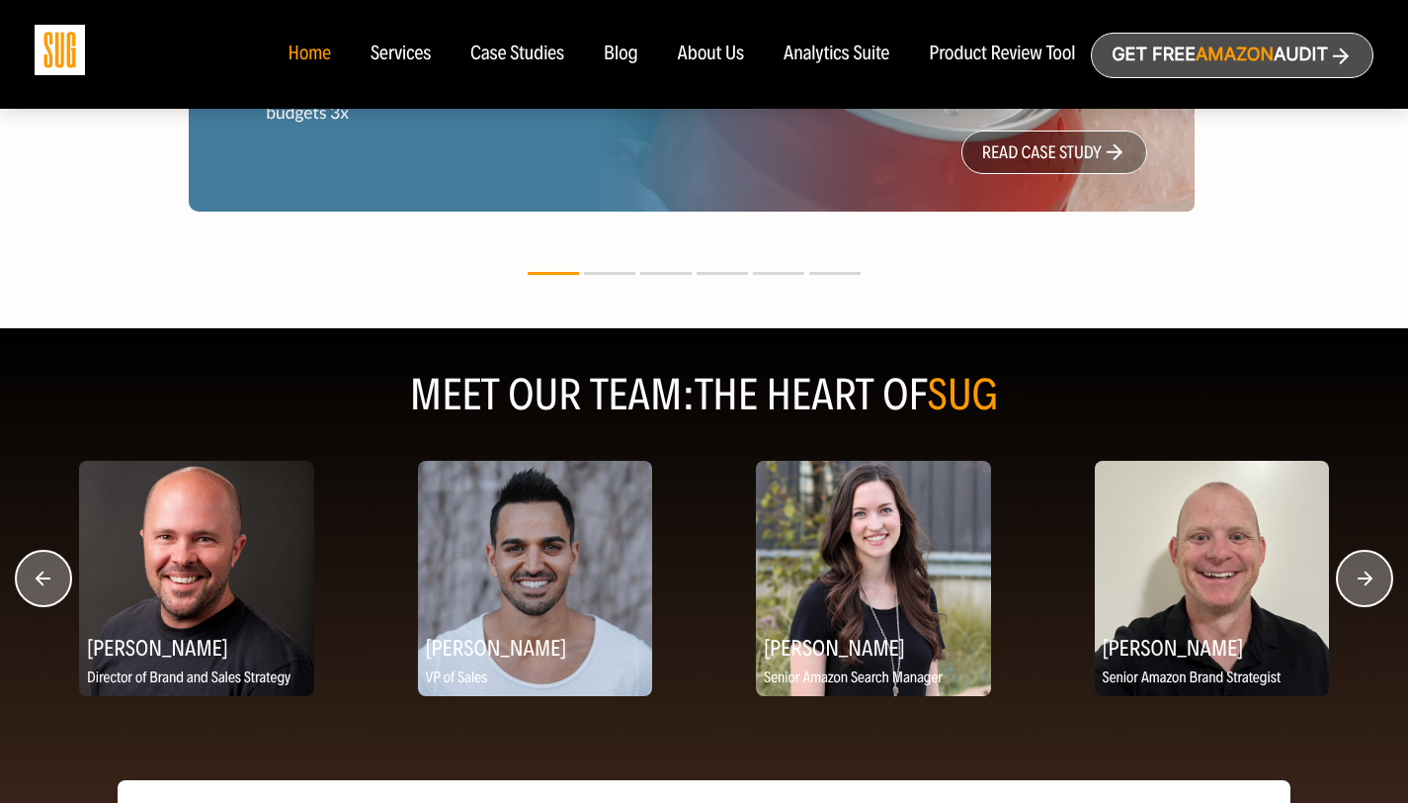
click at [49, 572] on circle "button" at bounding box center [43, 578] width 55 height 55
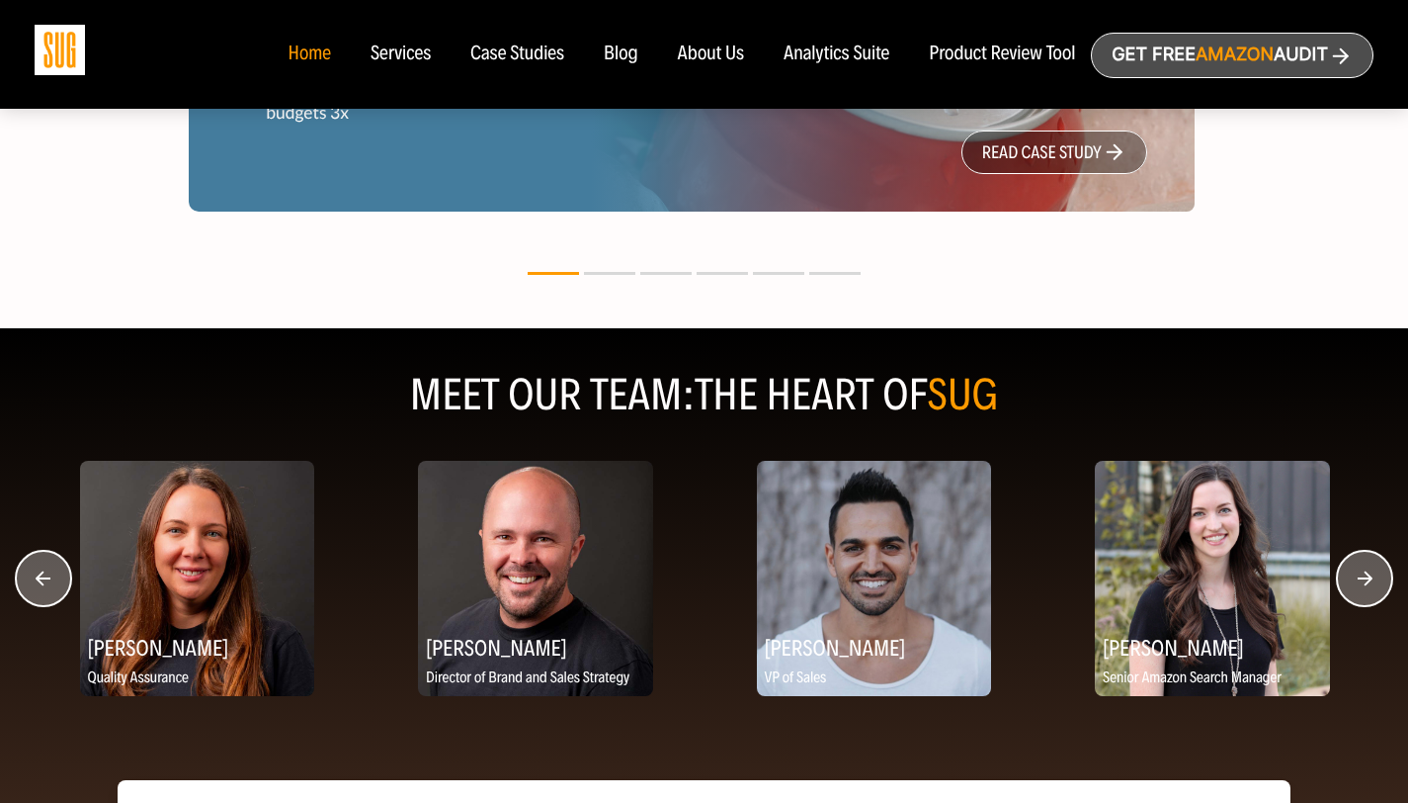
click at [49, 572] on circle "button" at bounding box center [43, 578] width 55 height 55
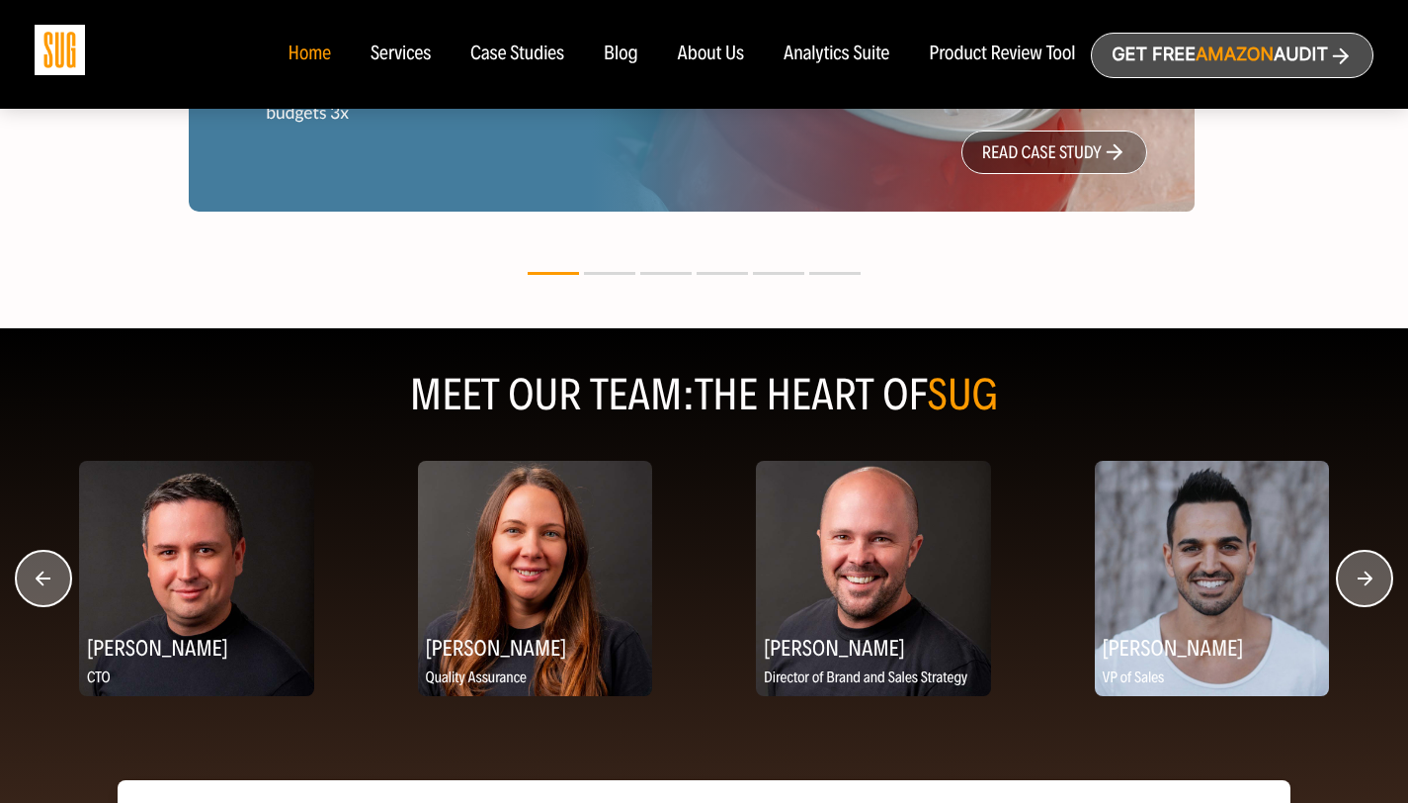
click at [49, 572] on circle "button" at bounding box center [43, 578] width 55 height 55
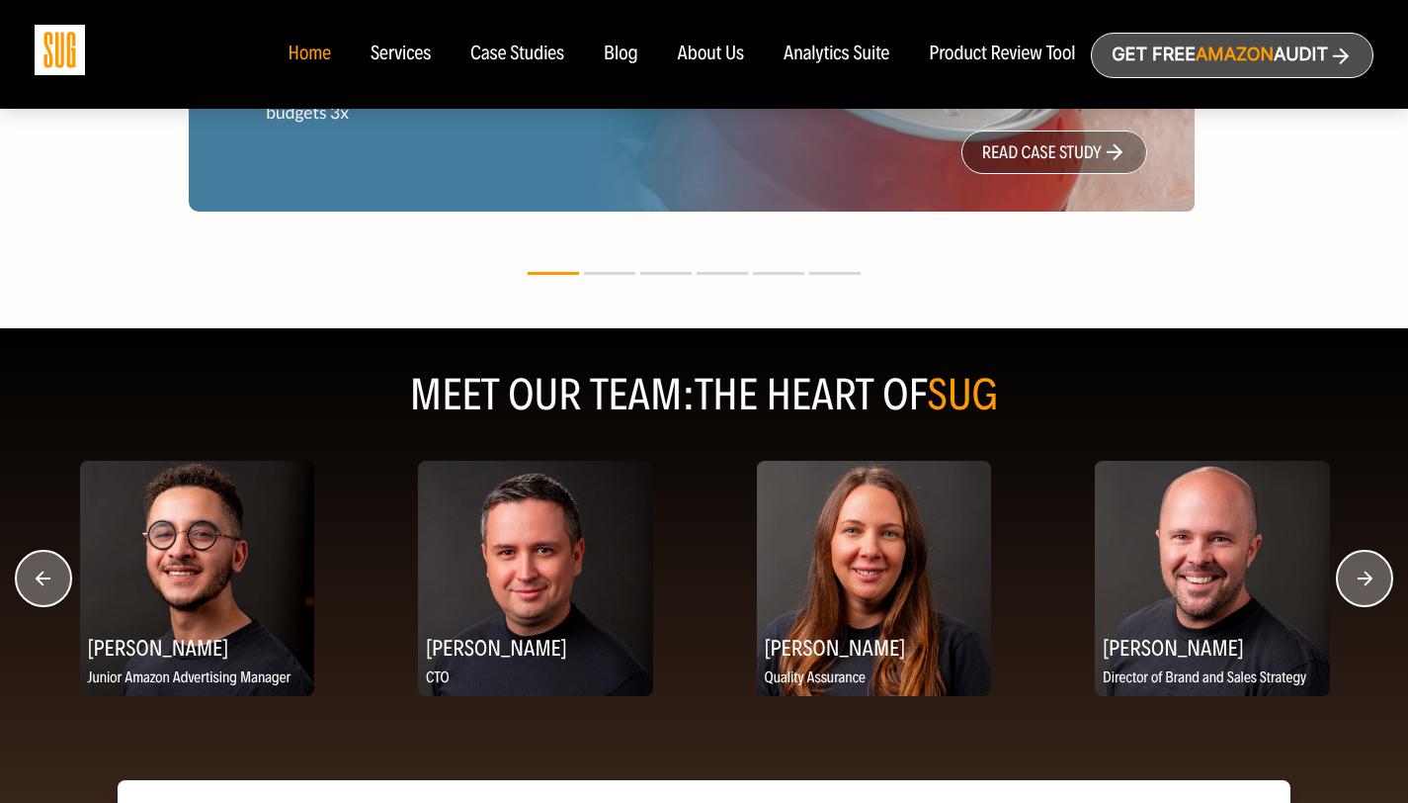
click at [49, 572] on circle "button" at bounding box center [43, 578] width 55 height 55
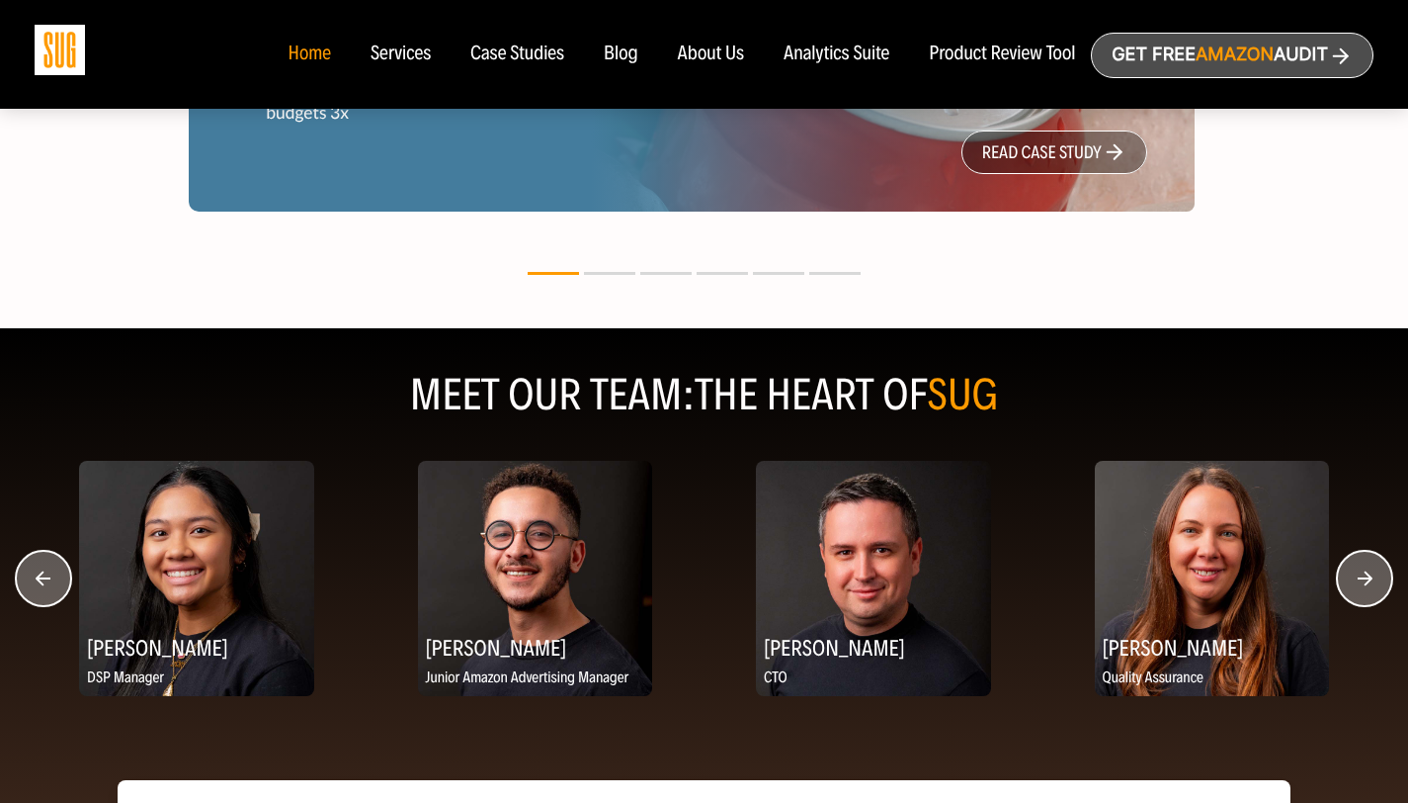
click at [49, 572] on circle "button" at bounding box center [43, 578] width 55 height 55
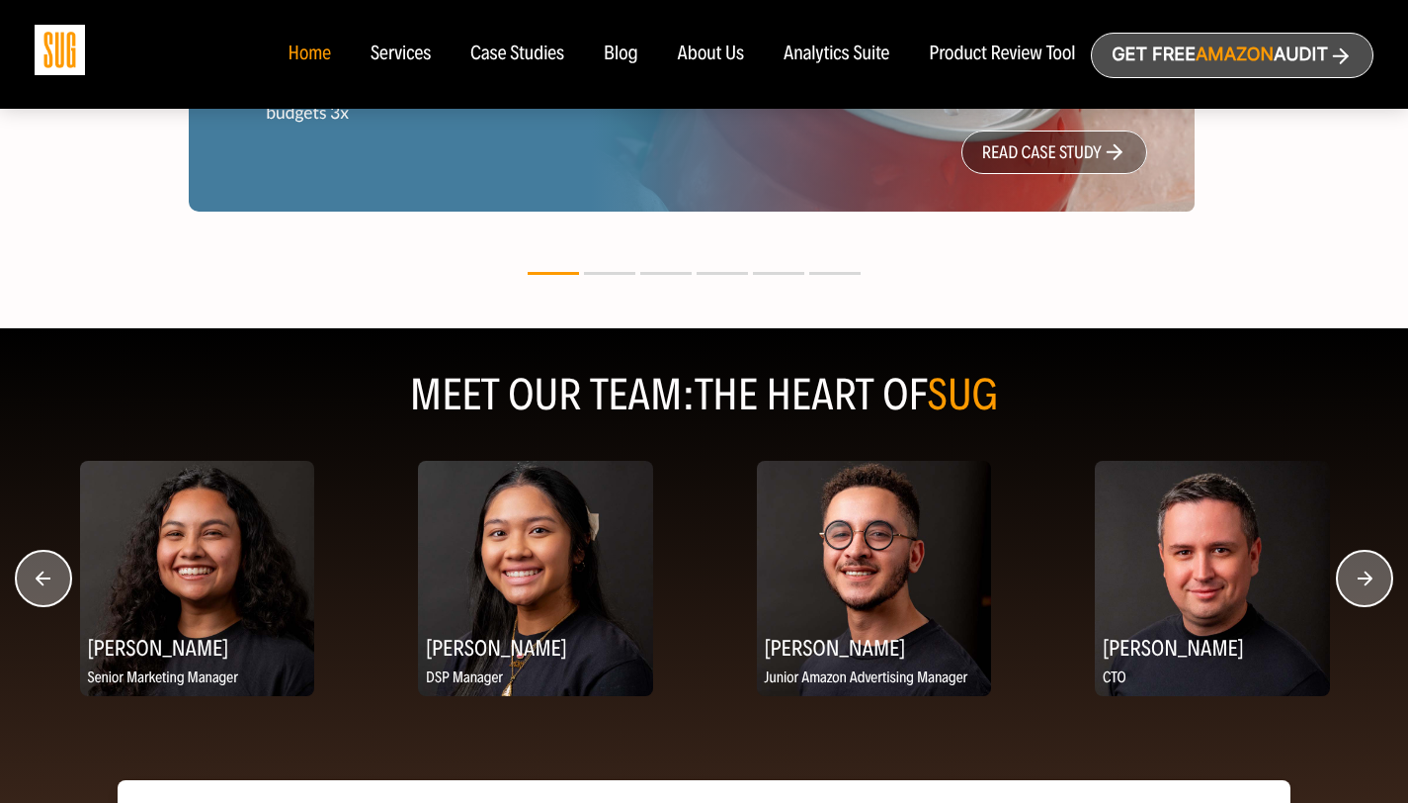
click at [49, 572] on circle "button" at bounding box center [43, 578] width 55 height 55
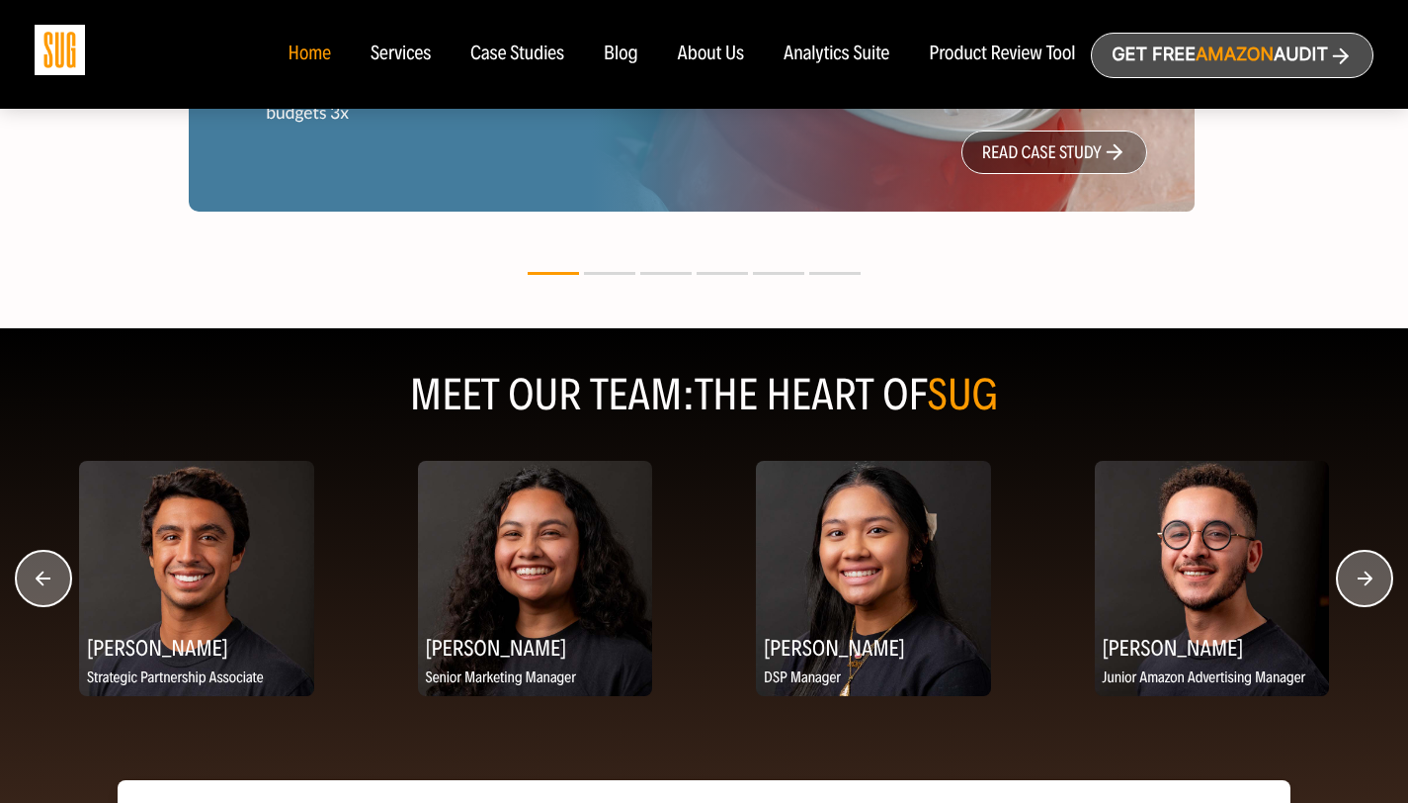
click at [49, 572] on circle "button" at bounding box center [43, 578] width 55 height 55
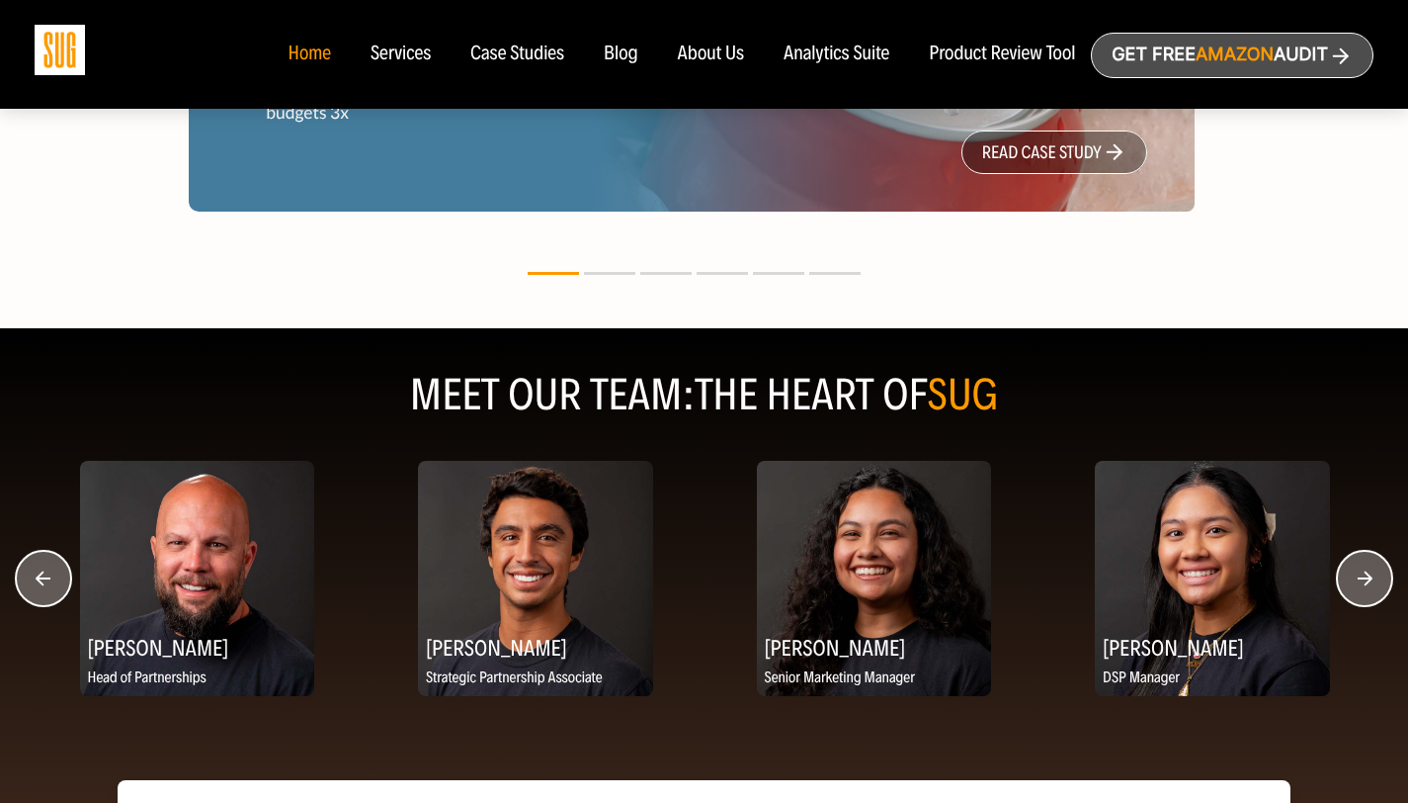
click at [49, 572] on circle "button" at bounding box center [43, 578] width 55 height 55
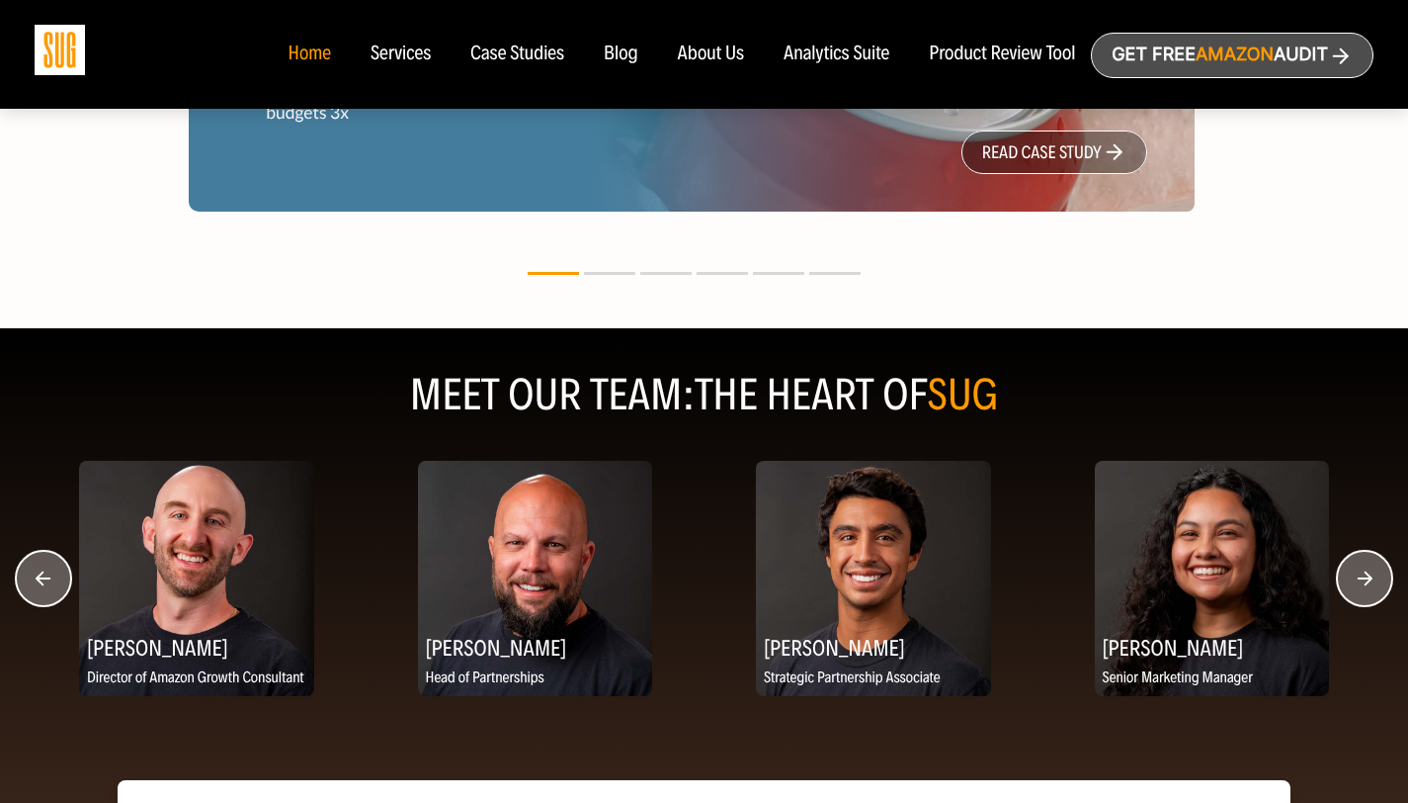
click at [49, 572] on circle "button" at bounding box center [43, 578] width 55 height 55
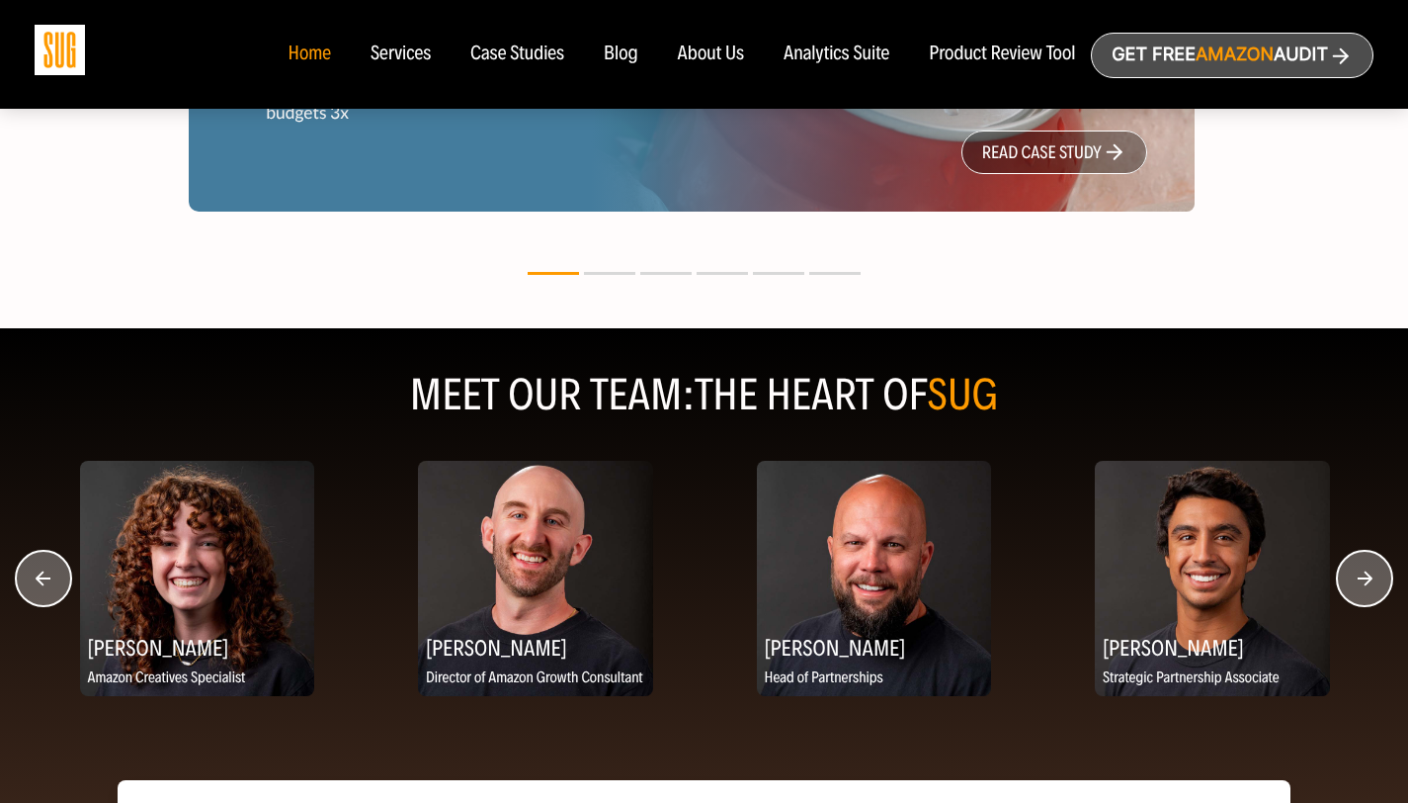
click at [49, 572] on circle "button" at bounding box center [43, 578] width 55 height 55
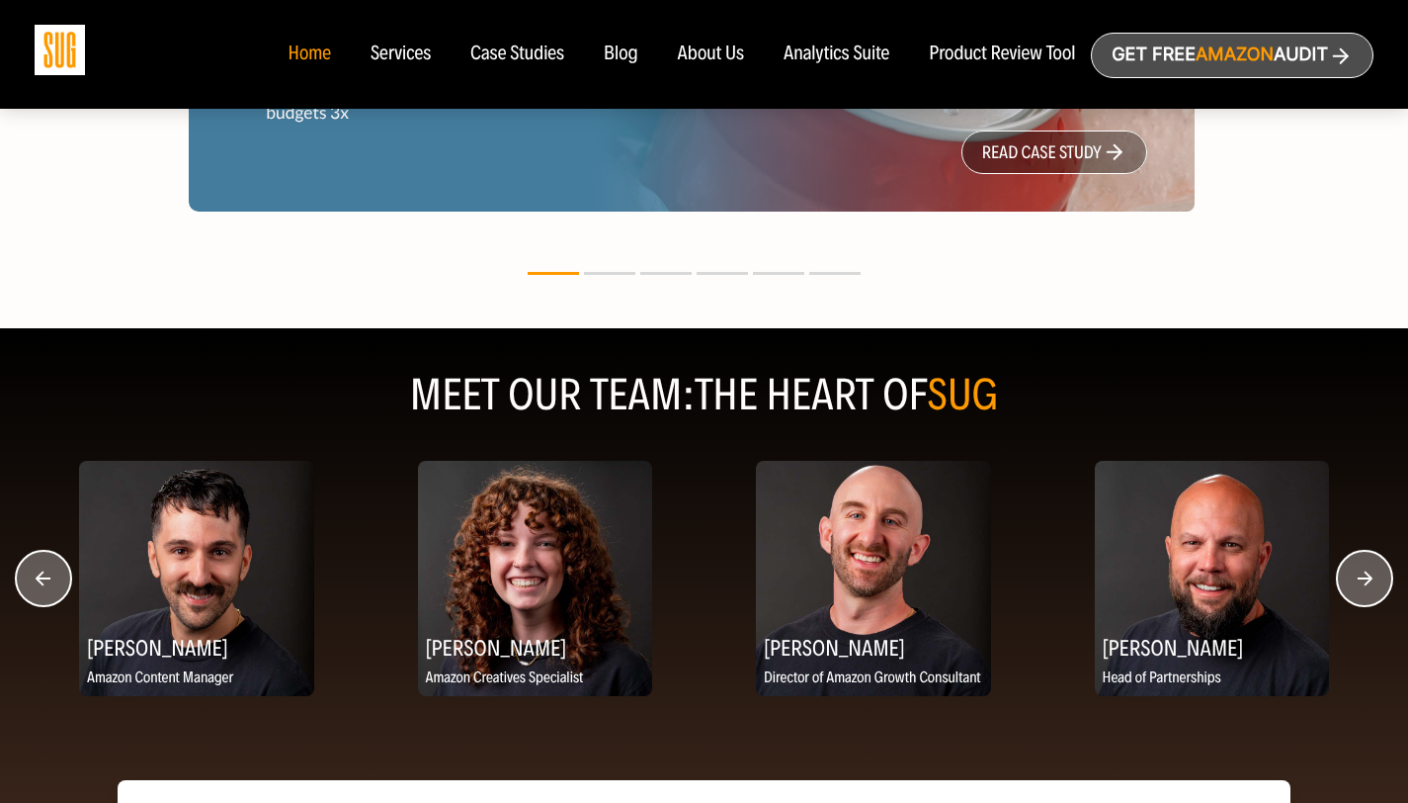
click at [49, 572] on circle "button" at bounding box center [43, 578] width 55 height 55
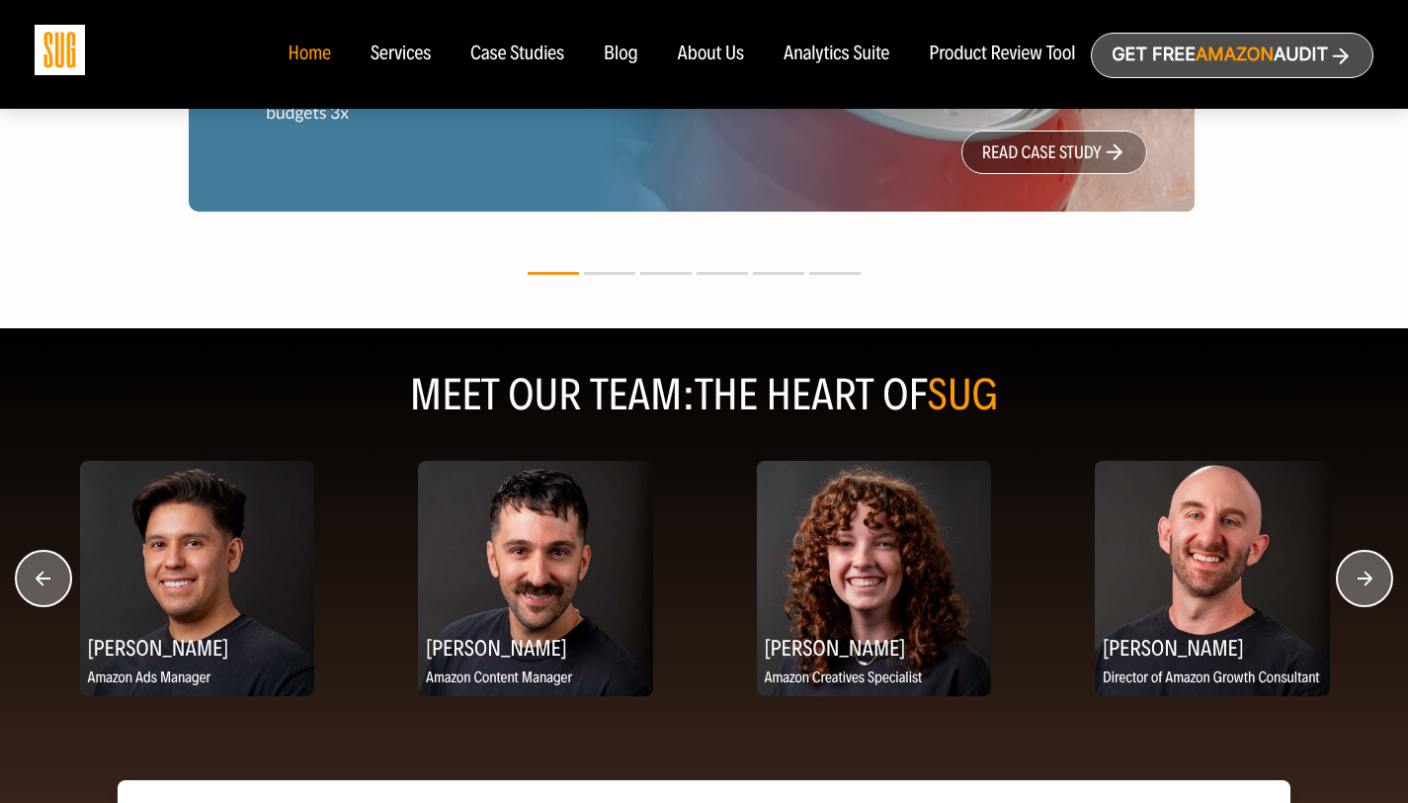
click at [40, 581] on icon "button" at bounding box center [43, 577] width 15 height 15
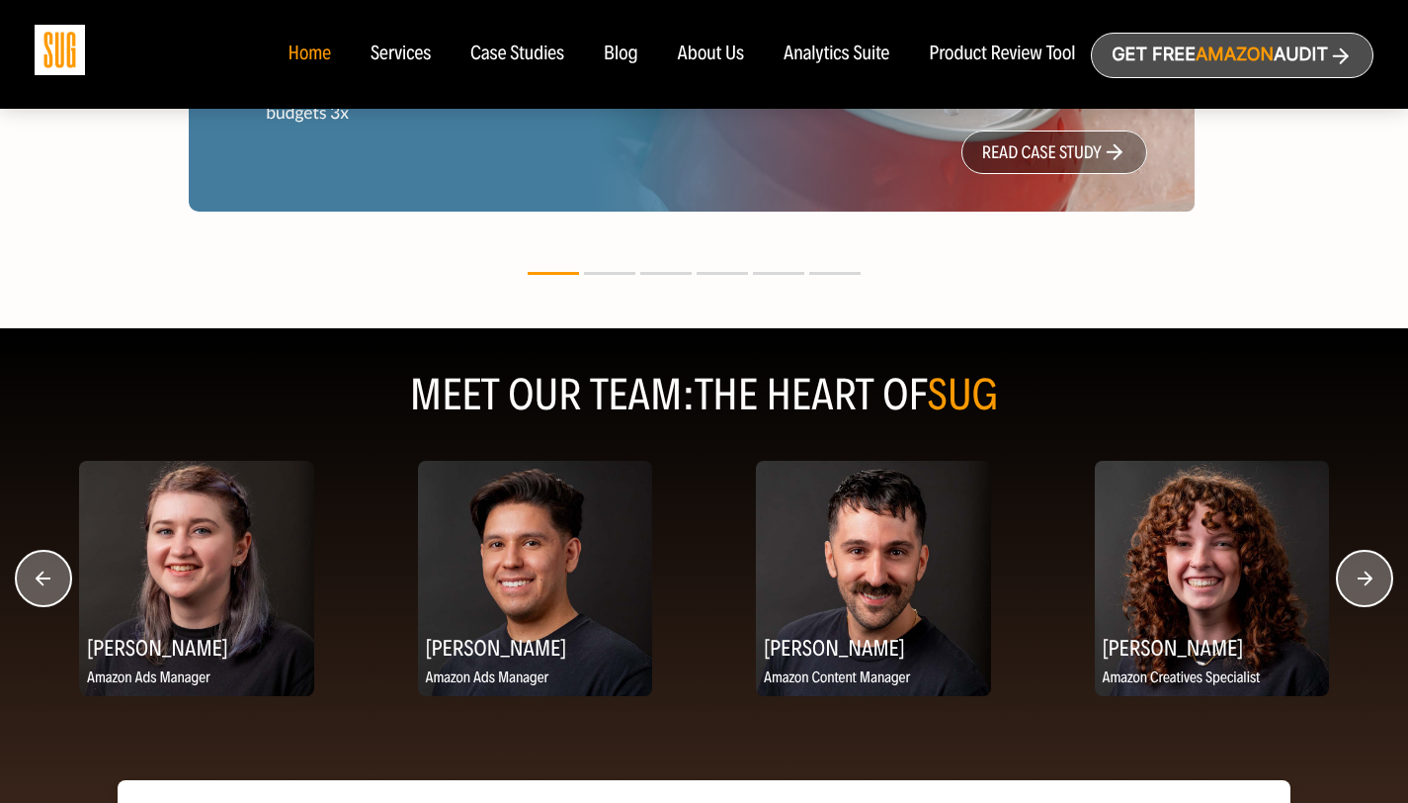
click at [40, 581] on icon "button" at bounding box center [43, 577] width 15 height 15
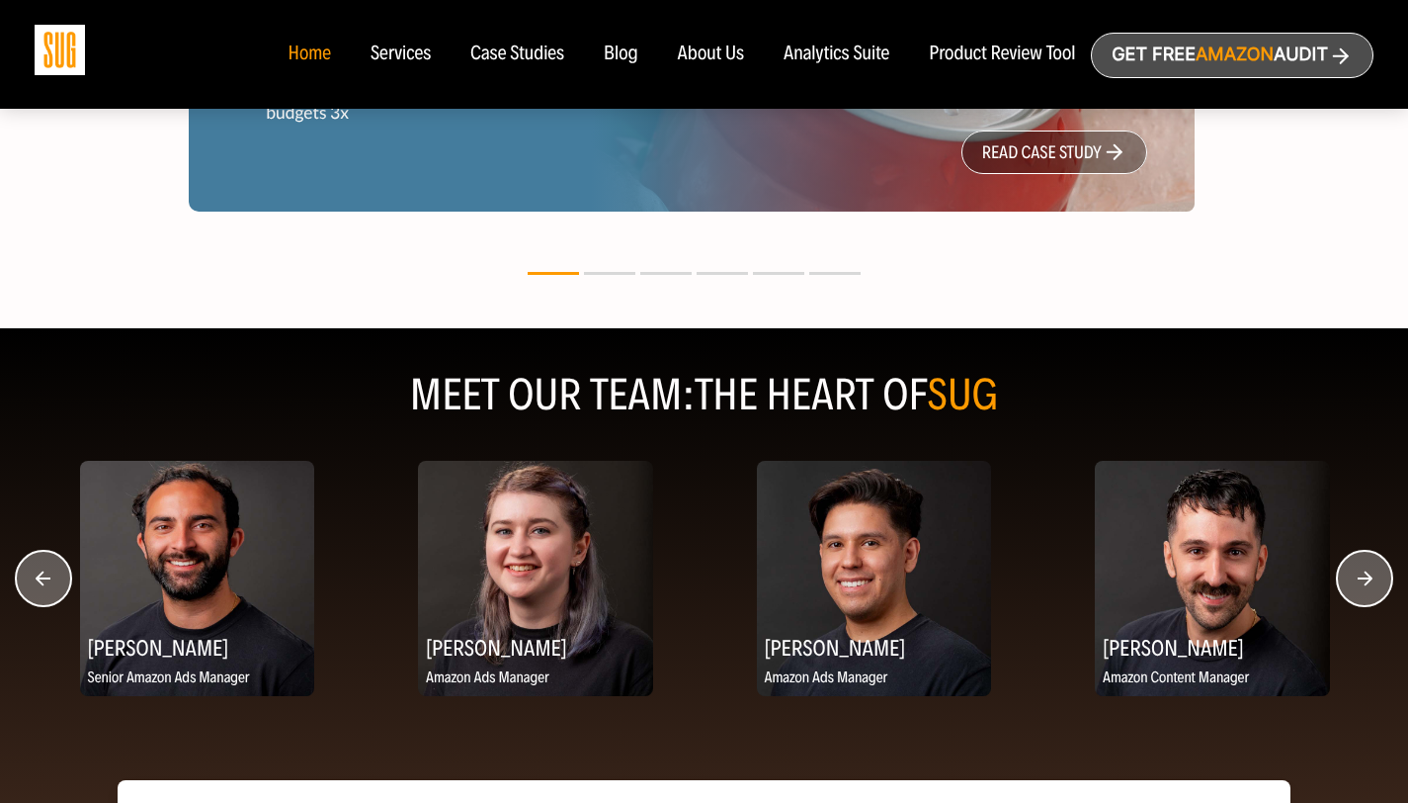
click at [40, 581] on icon "button" at bounding box center [43, 577] width 15 height 15
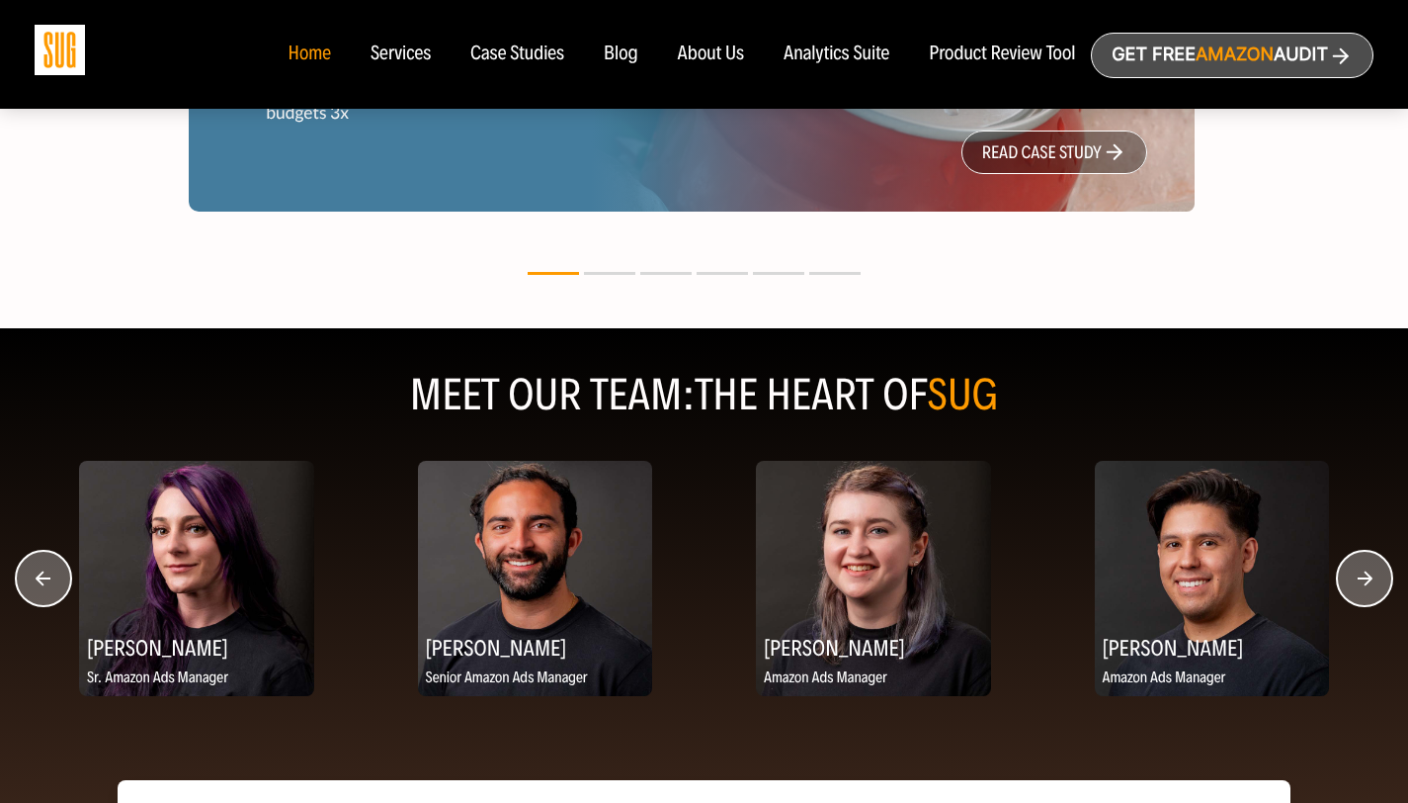
click at [40, 581] on icon "button" at bounding box center [43, 577] width 15 height 15
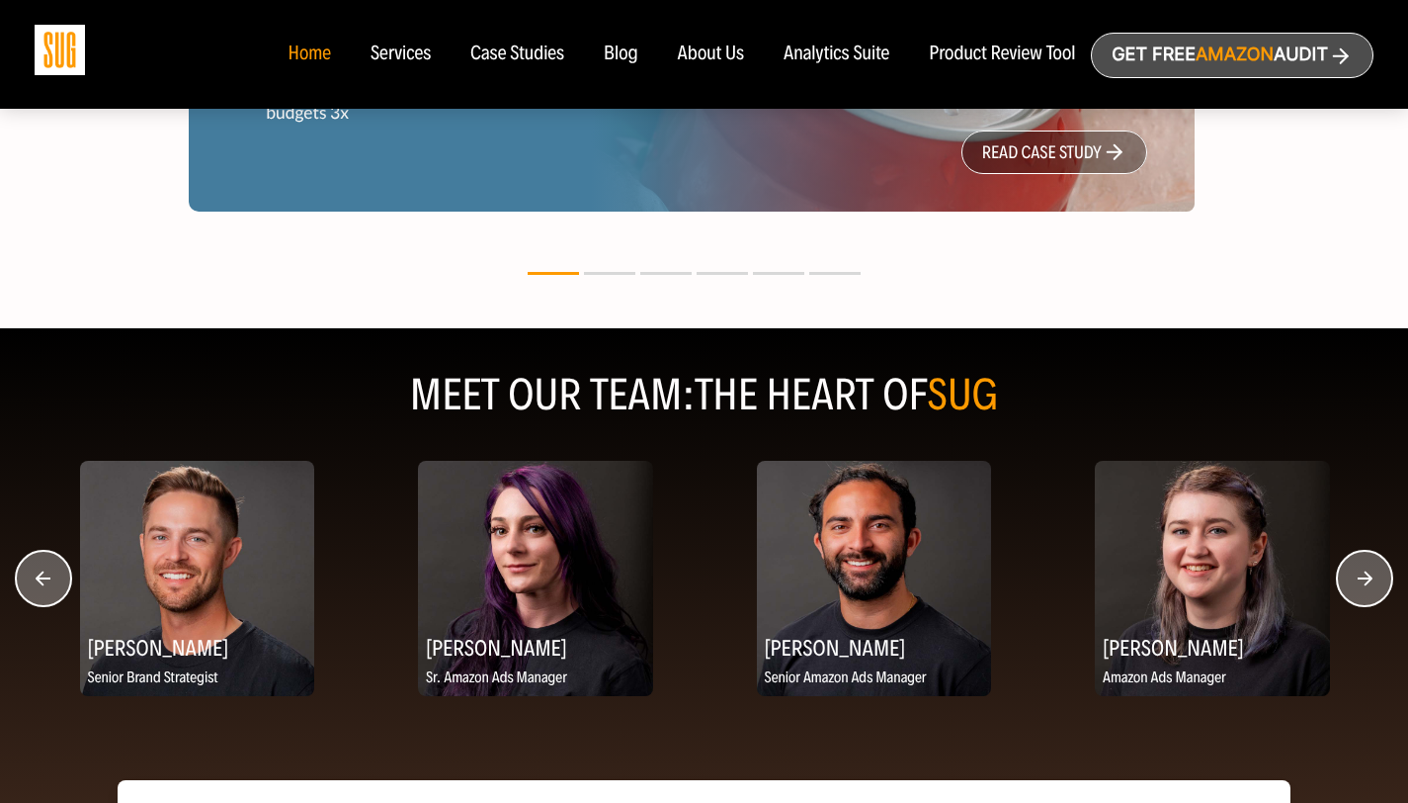
click at [40, 581] on icon "button" at bounding box center [43, 577] width 15 height 15
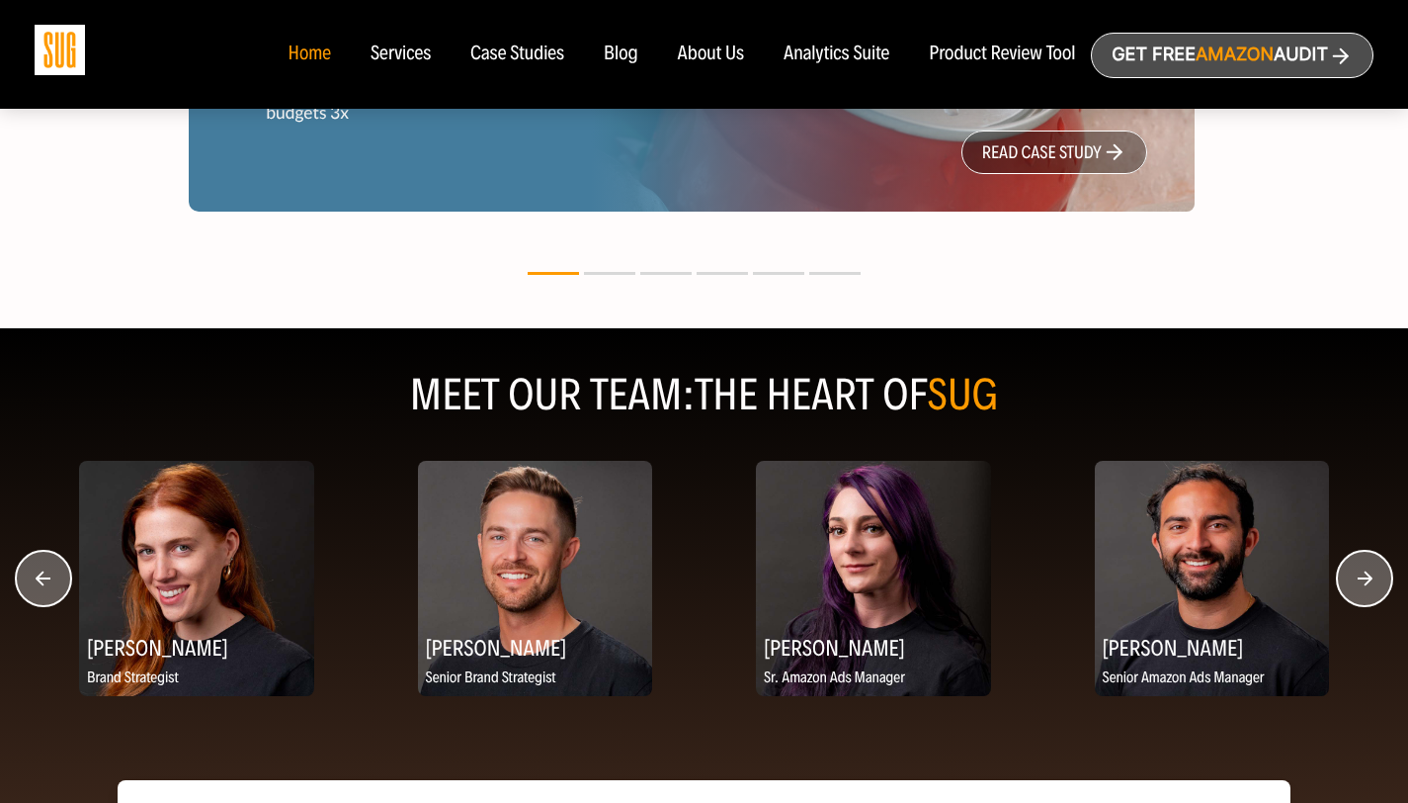
click at [40, 581] on icon "button" at bounding box center [43, 577] width 15 height 15
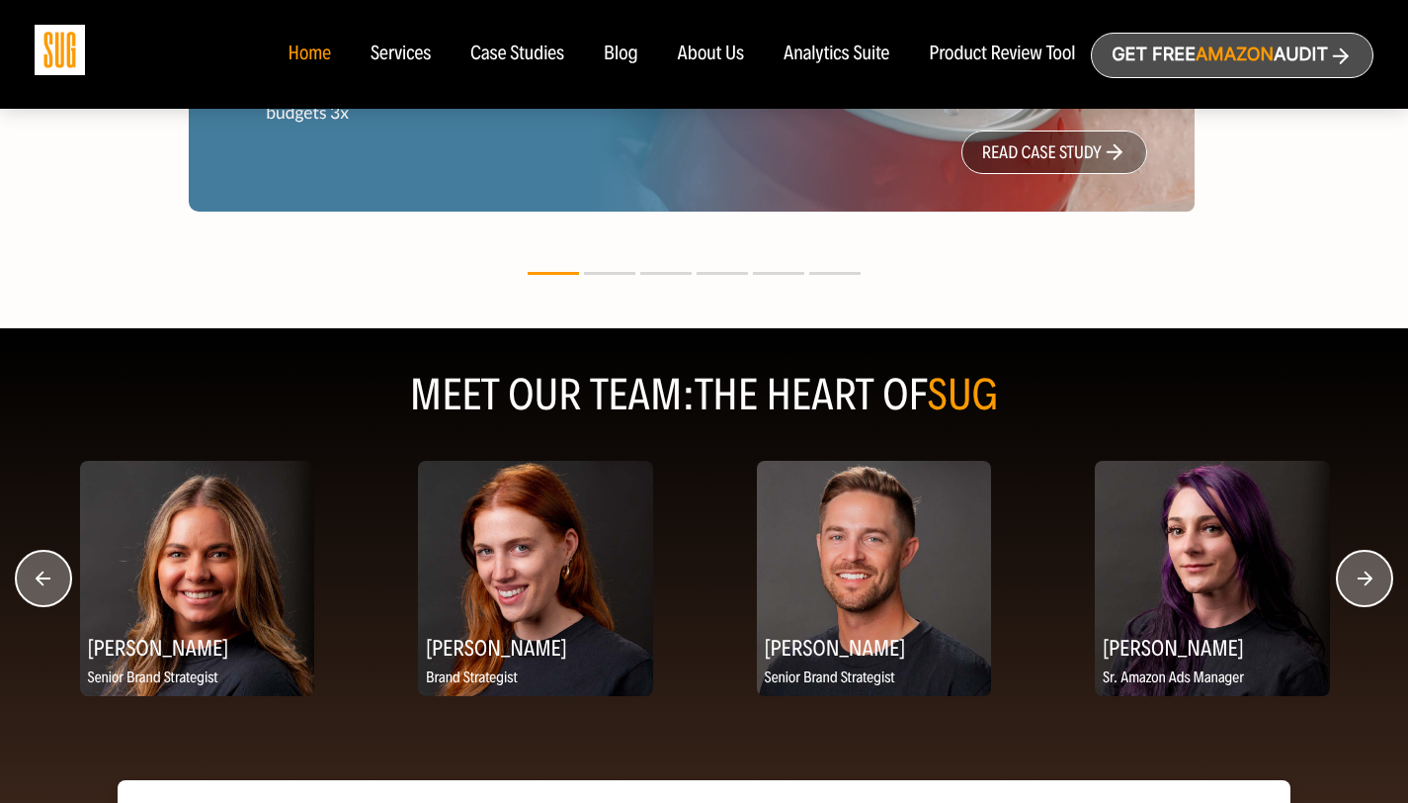
click at [40, 581] on icon "button" at bounding box center [43, 577] width 15 height 15
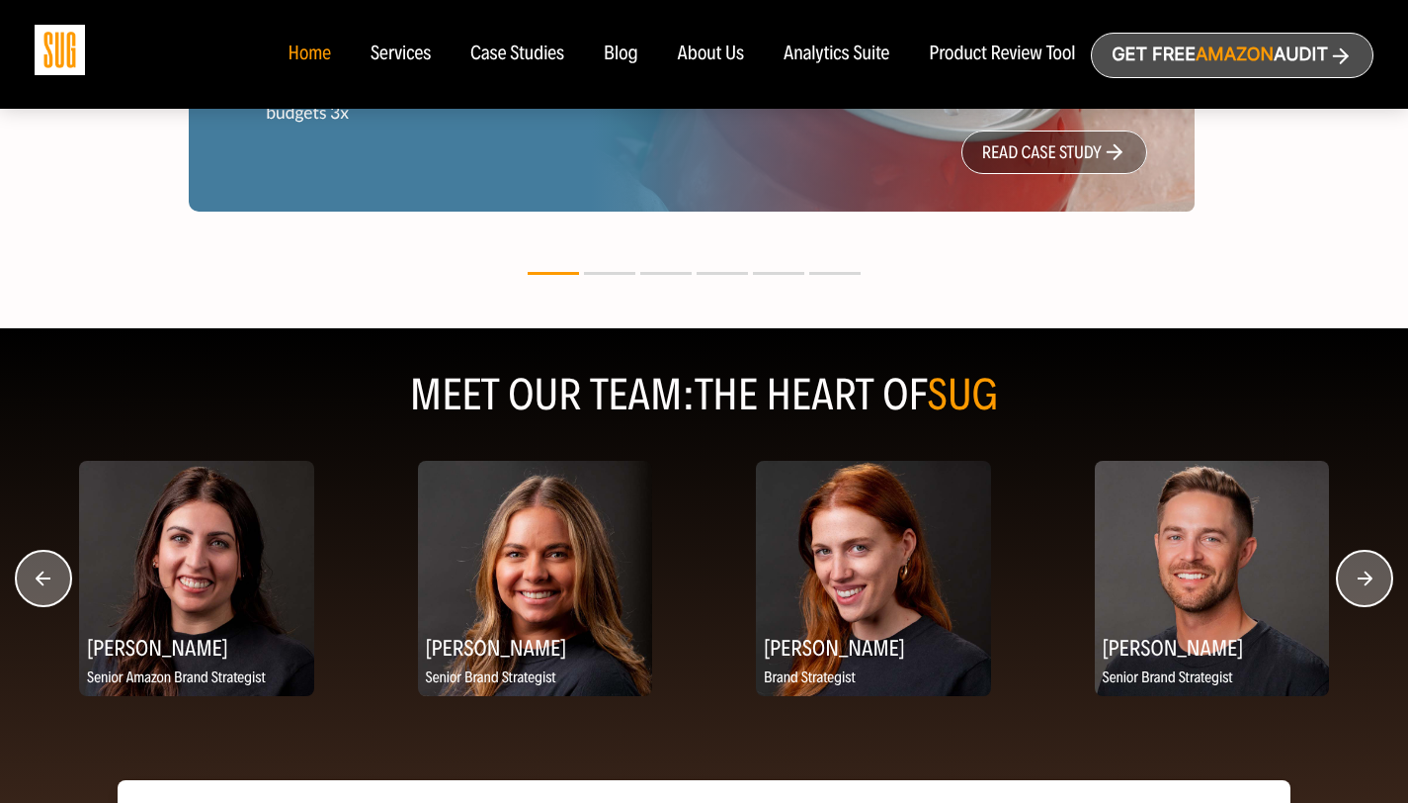
click at [40, 581] on icon "button" at bounding box center [43, 577] width 15 height 15
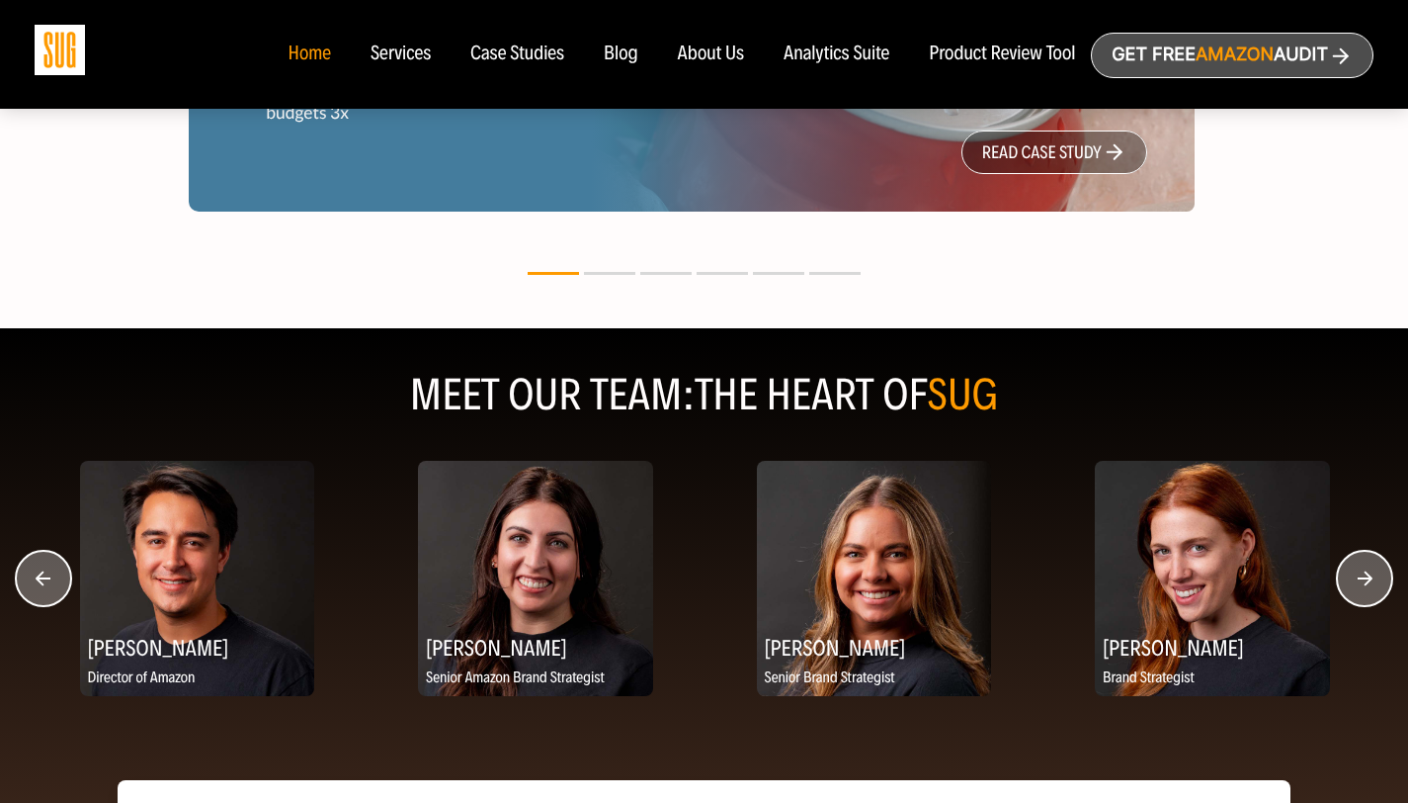
click at [40, 581] on icon "button" at bounding box center [43, 577] width 15 height 15
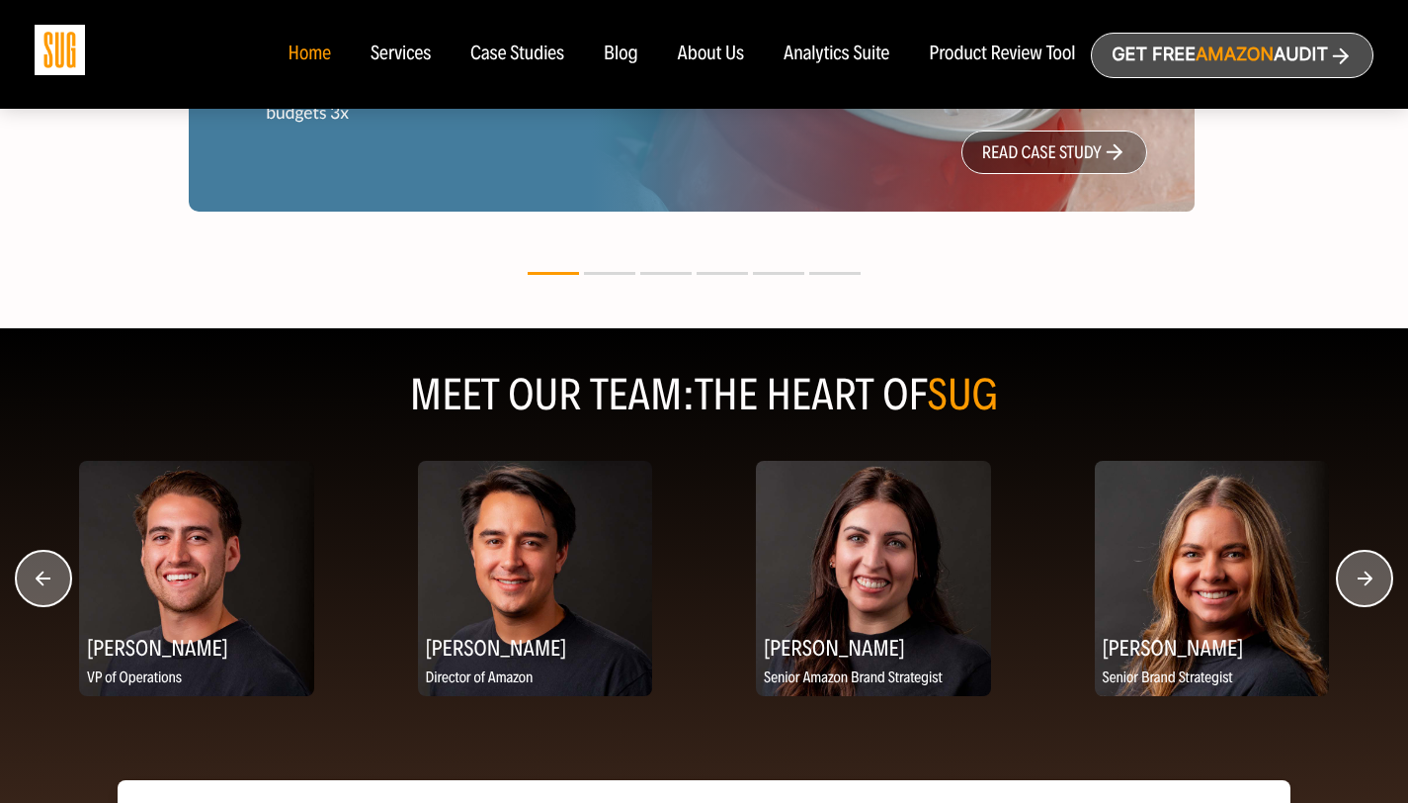
click at [40, 581] on icon "button" at bounding box center [43, 577] width 15 height 15
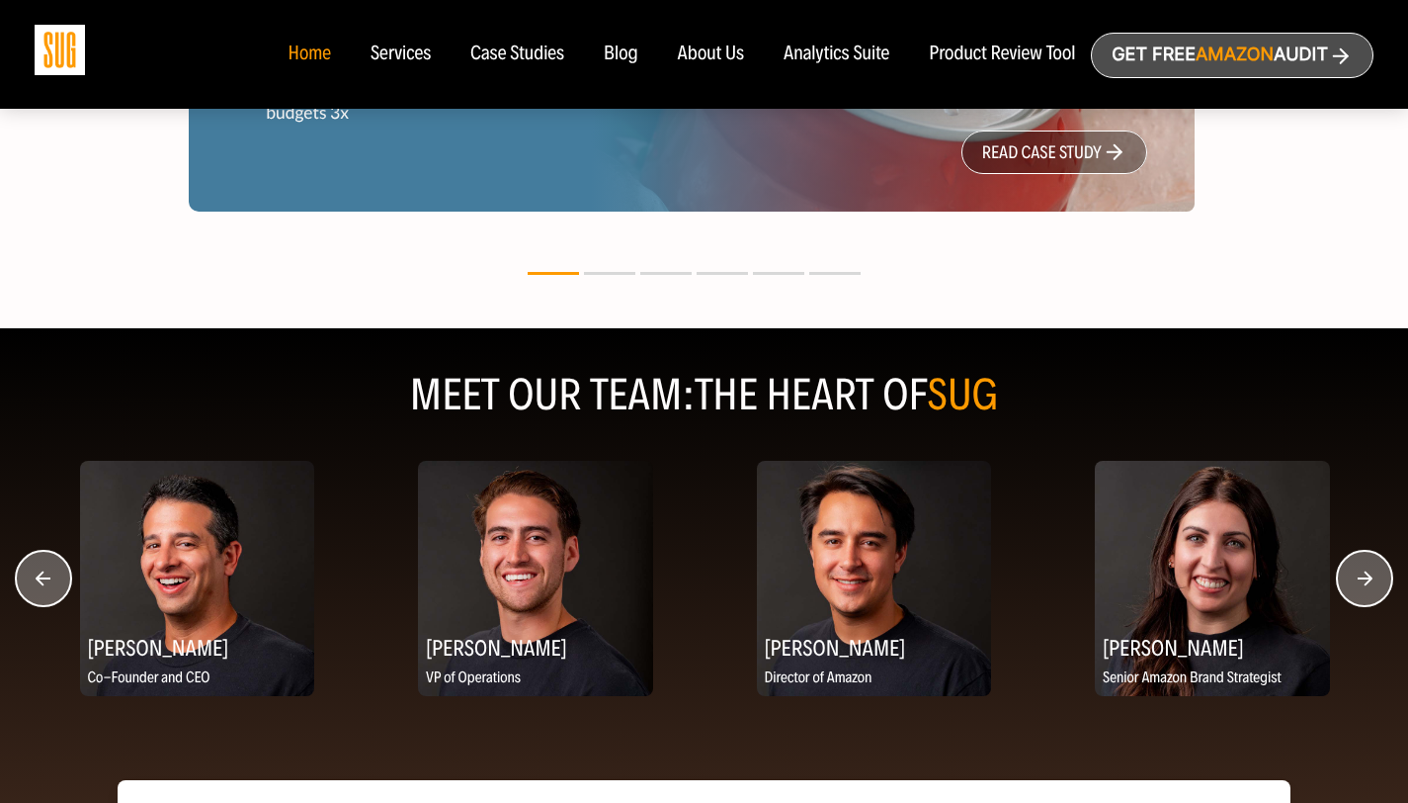
click at [40, 581] on icon "button" at bounding box center [43, 577] width 15 height 15
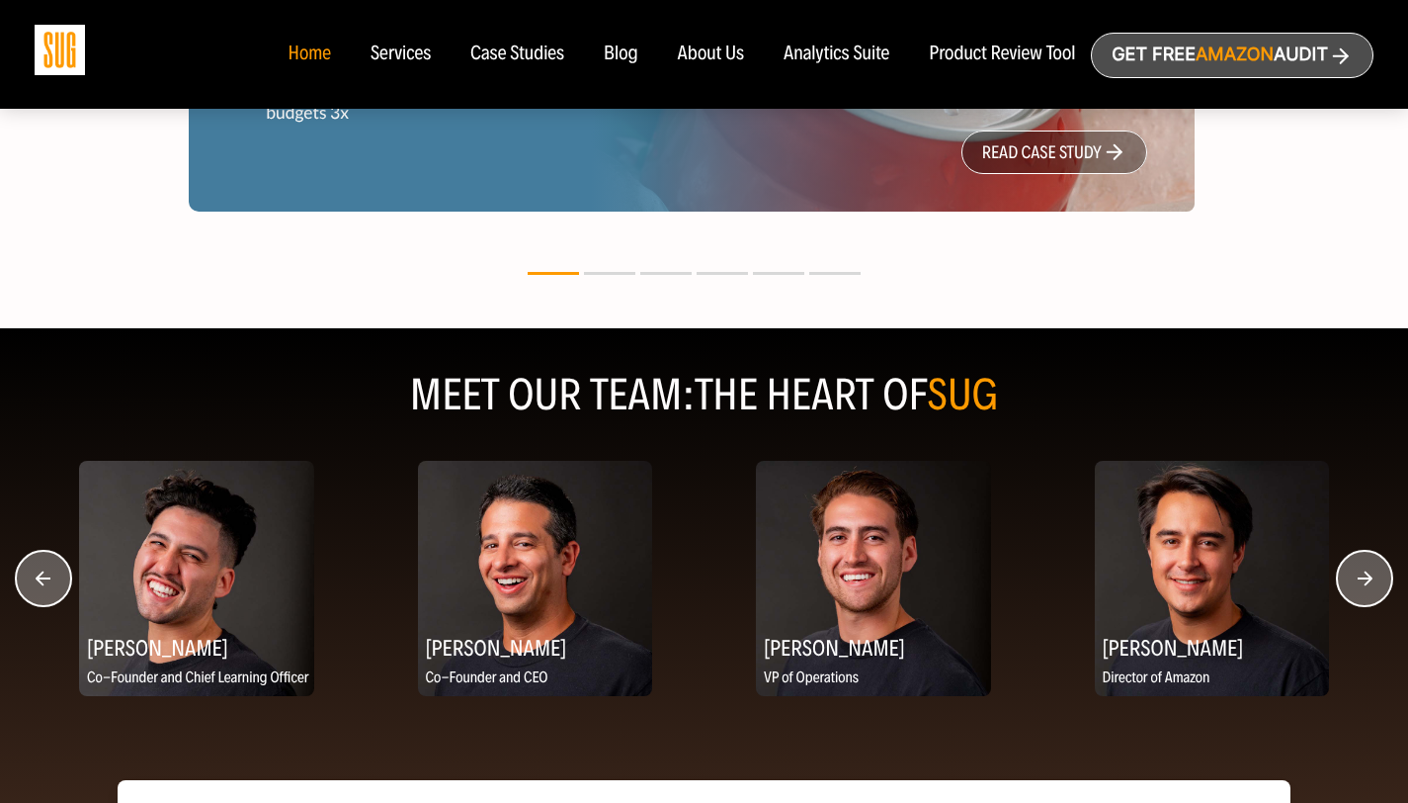
click at [40, 581] on icon "button" at bounding box center [43, 577] width 15 height 15
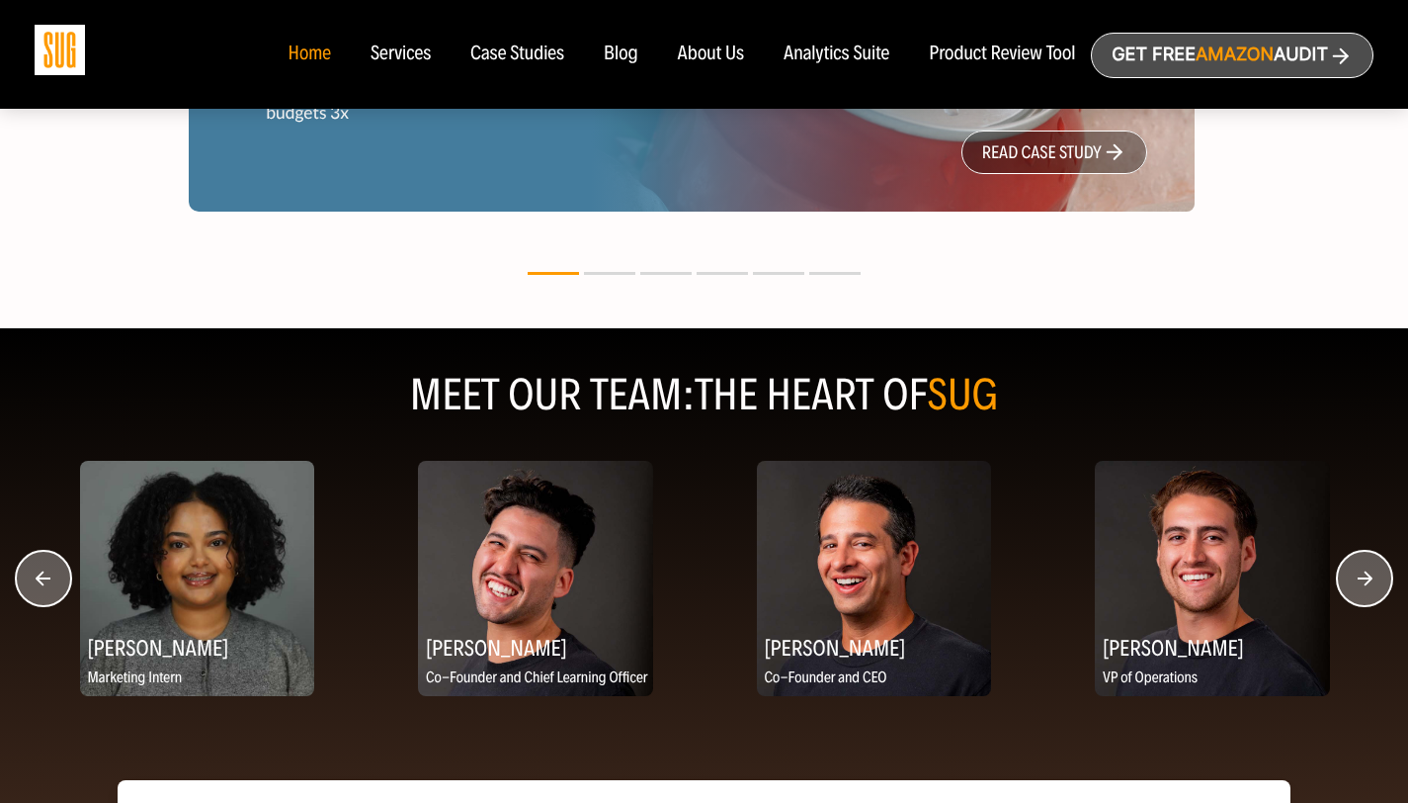
click at [40, 581] on icon "button" at bounding box center [43, 577] width 15 height 15
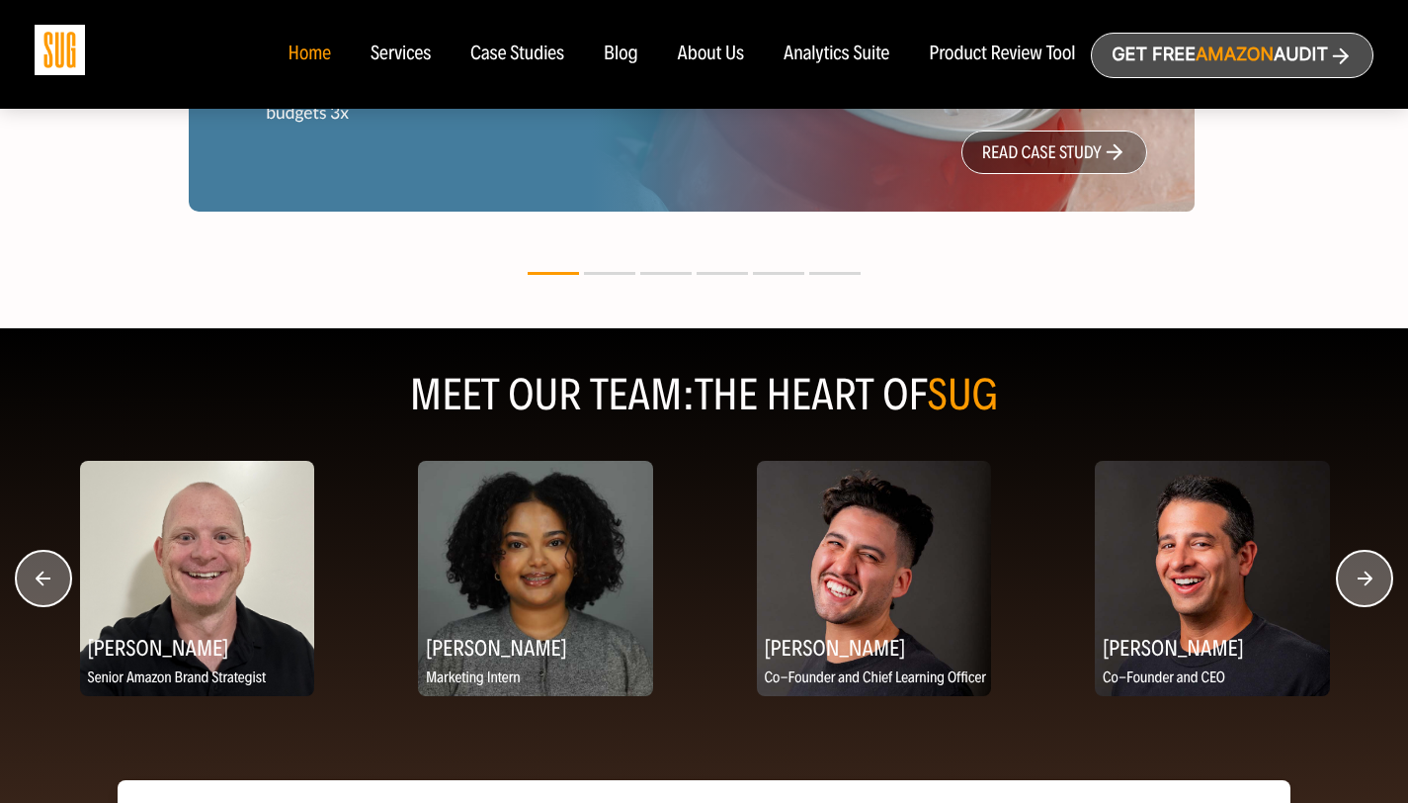
click at [40, 581] on icon "button" at bounding box center [43, 577] width 15 height 15
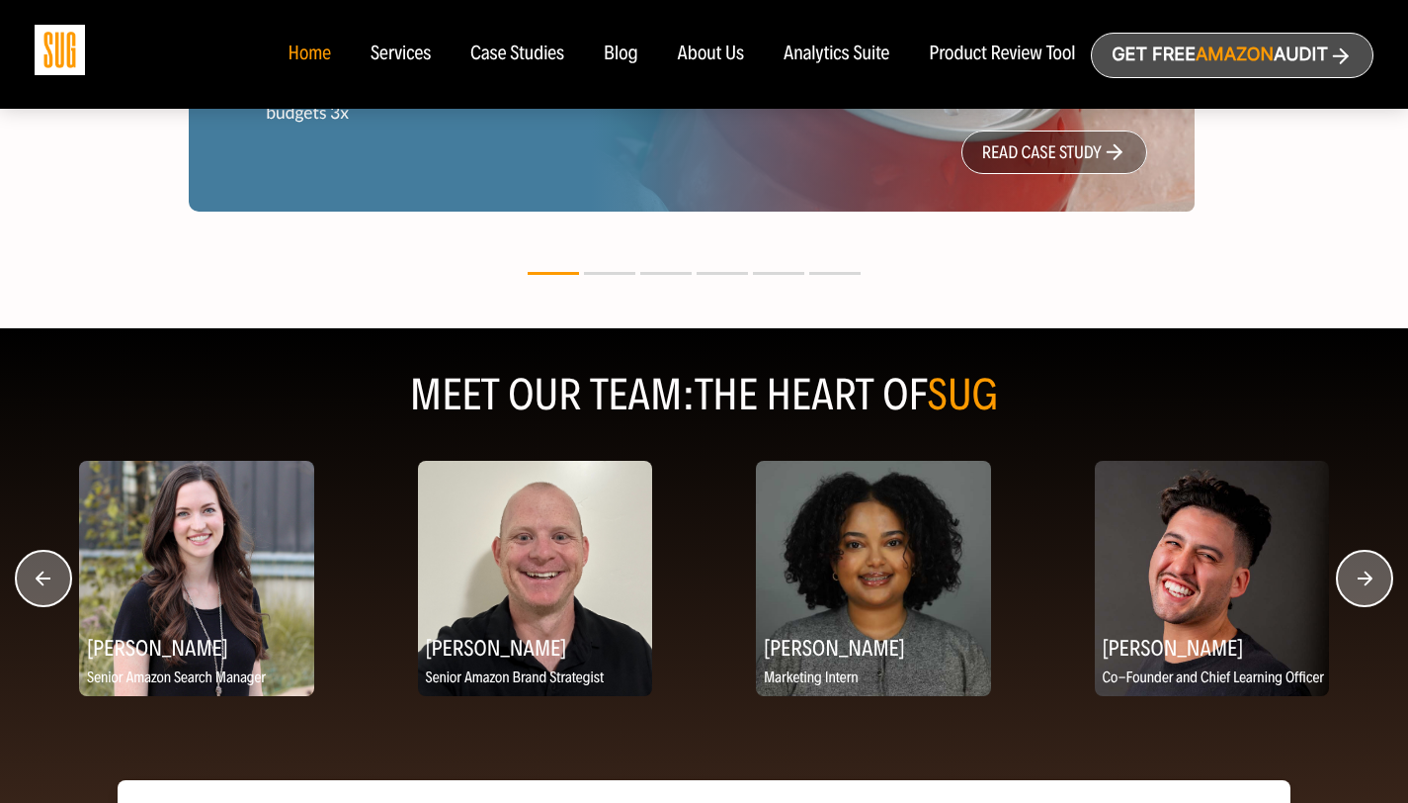
click at [40, 581] on icon "button" at bounding box center [43, 577] width 15 height 15
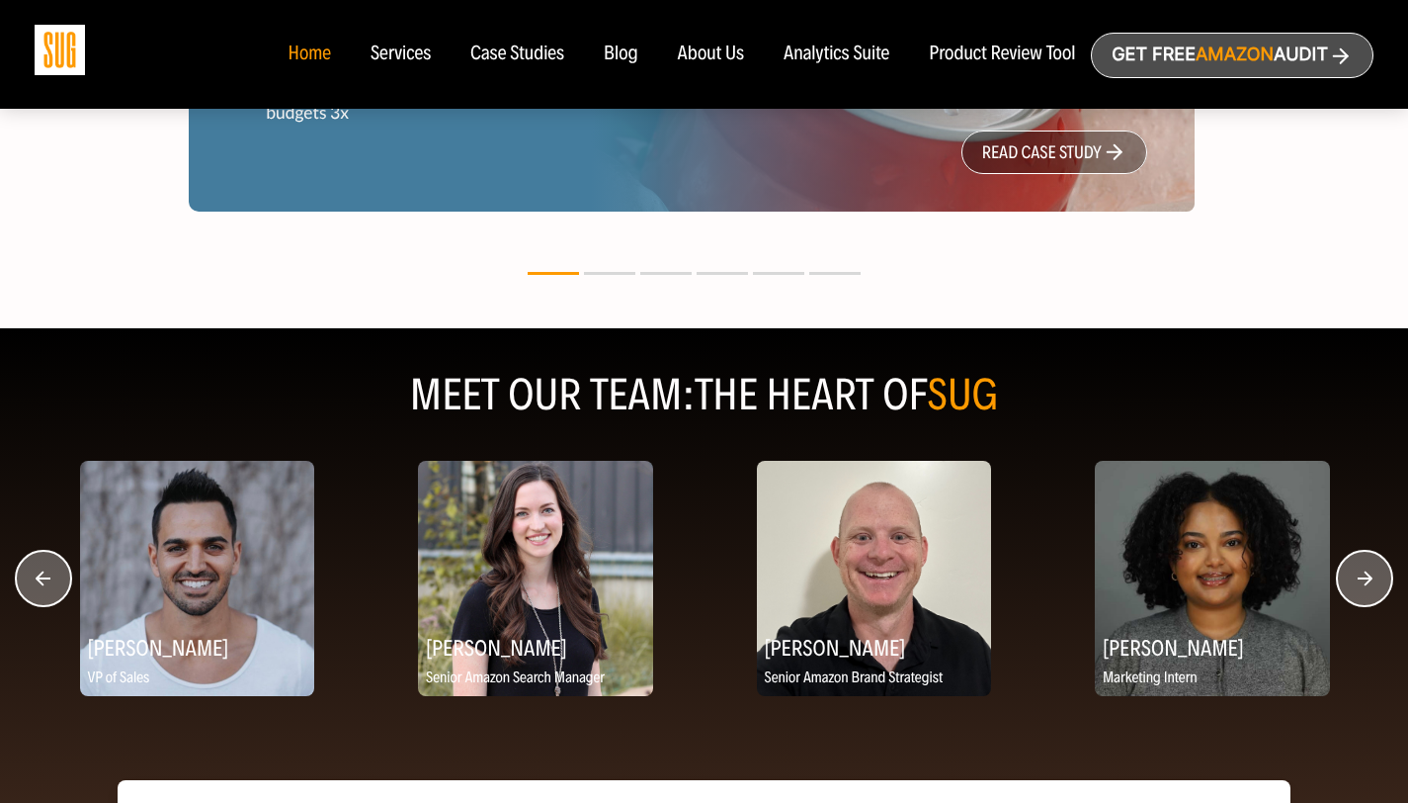
click at [40, 581] on icon "button" at bounding box center [43, 577] width 15 height 15
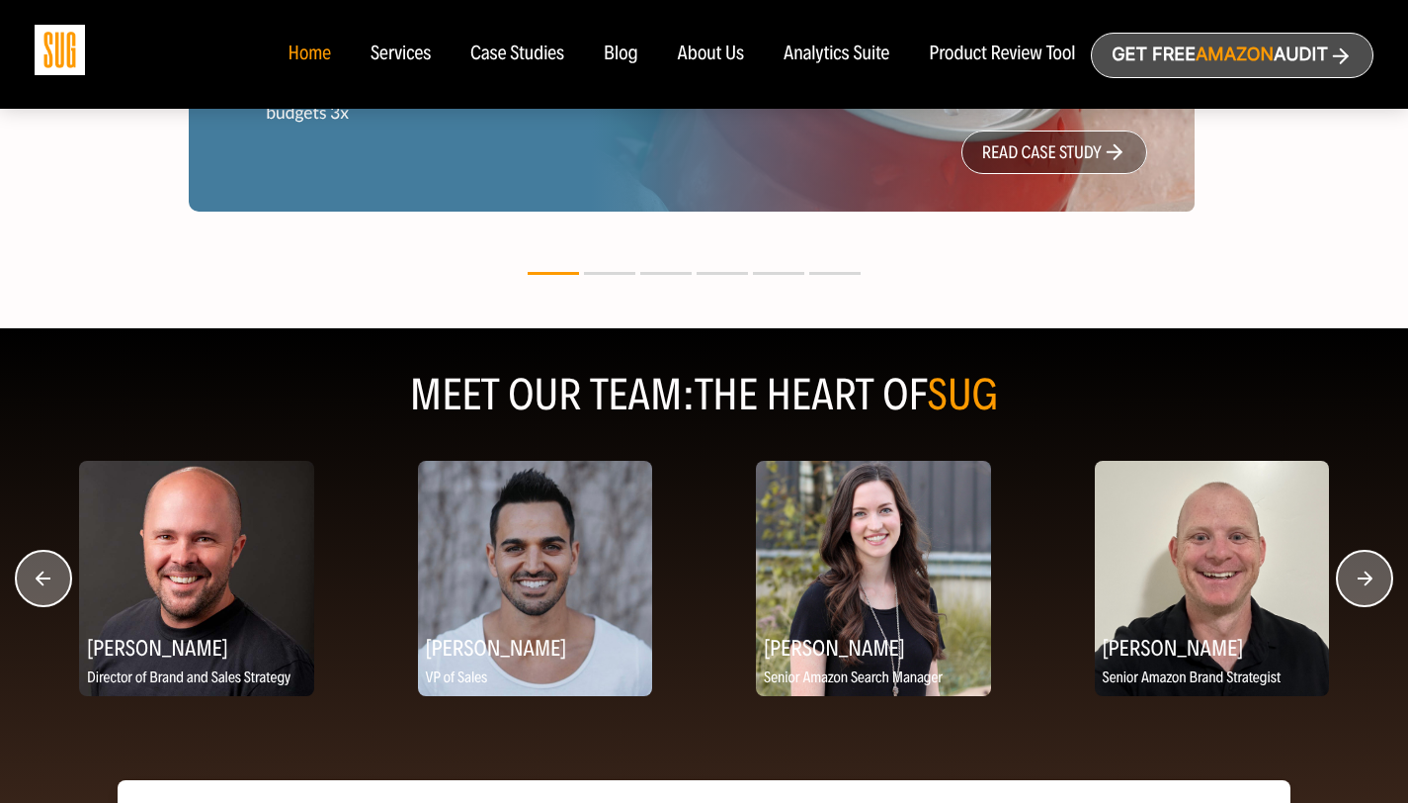
click at [607, 40] on nav "Home Services Case Studies Blog About Us" at bounding box center [704, 54] width 872 height 109
click at [605, 43] on div "Blog" at bounding box center [621, 54] width 35 height 22
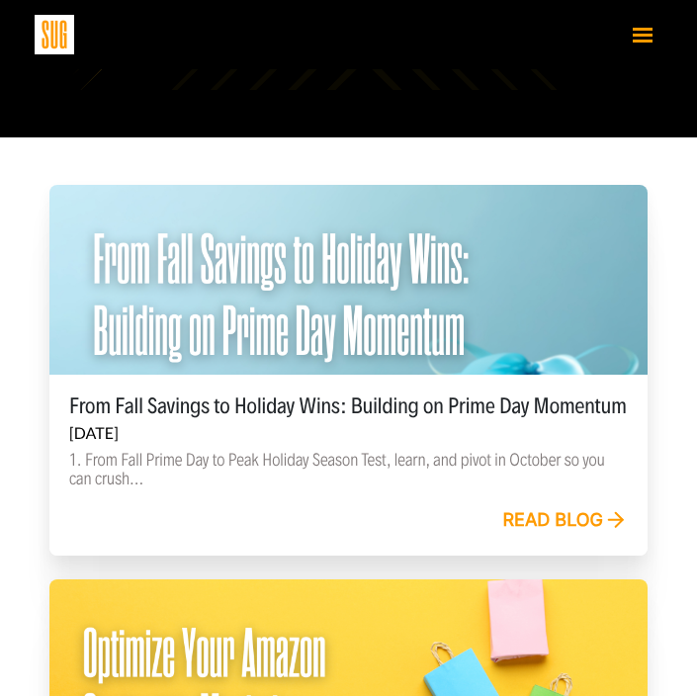
scroll to position [498, 0]
